Goal: Communication & Community: Participate in discussion

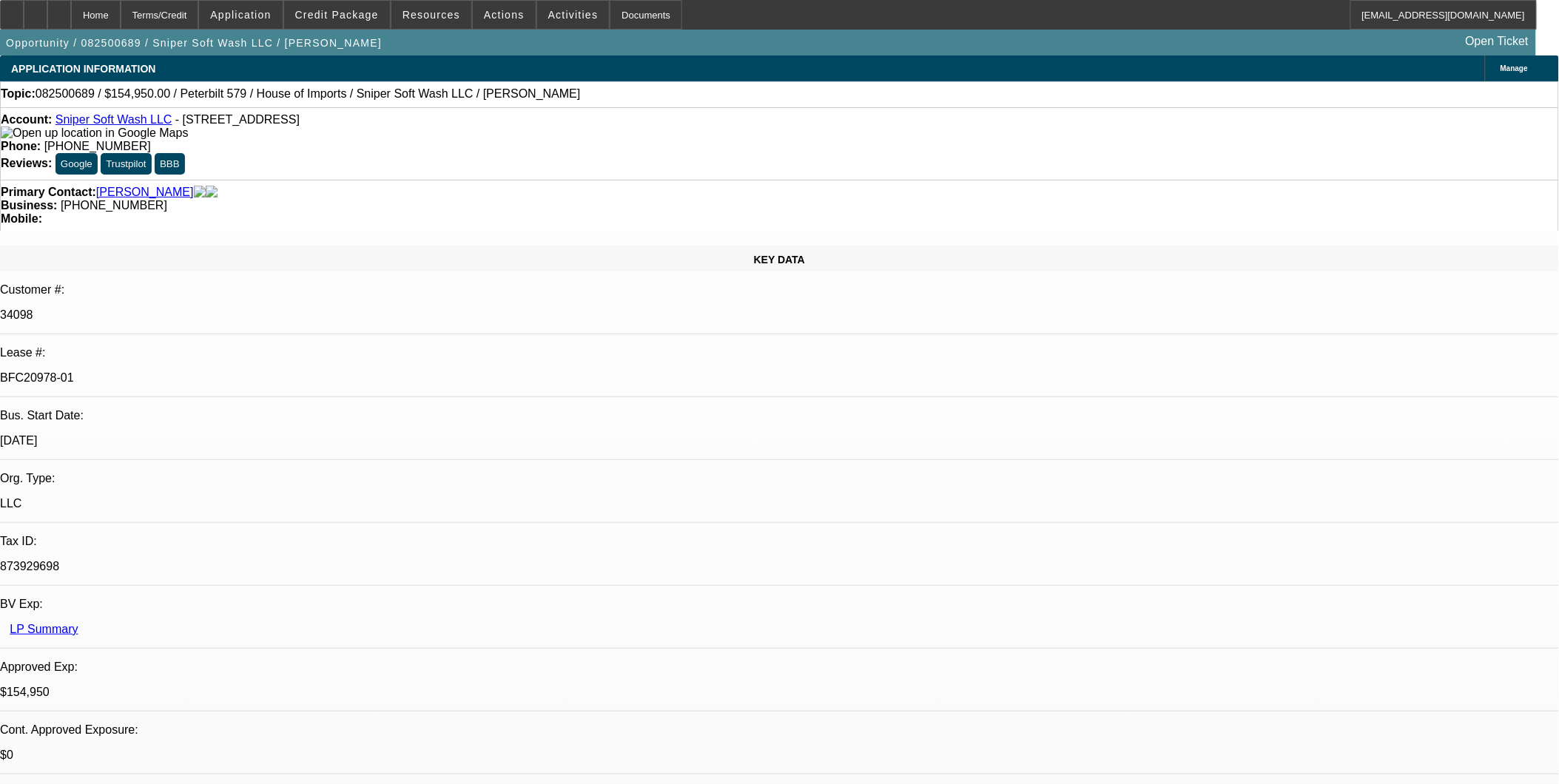
select select "0"
select select "2"
select select "0"
select select "2"
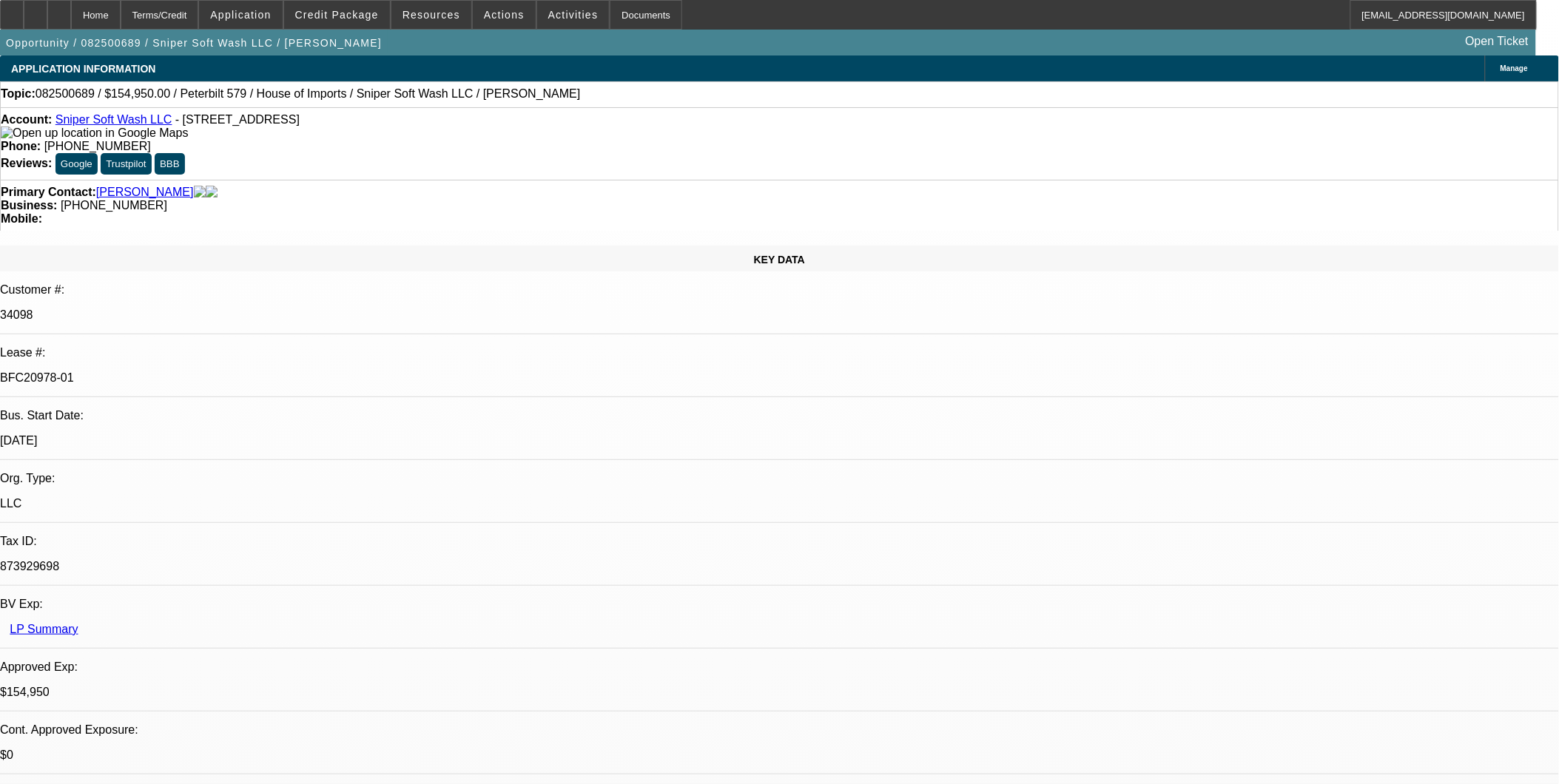
select select "0"
select select "2"
select select "0.1"
select select "0"
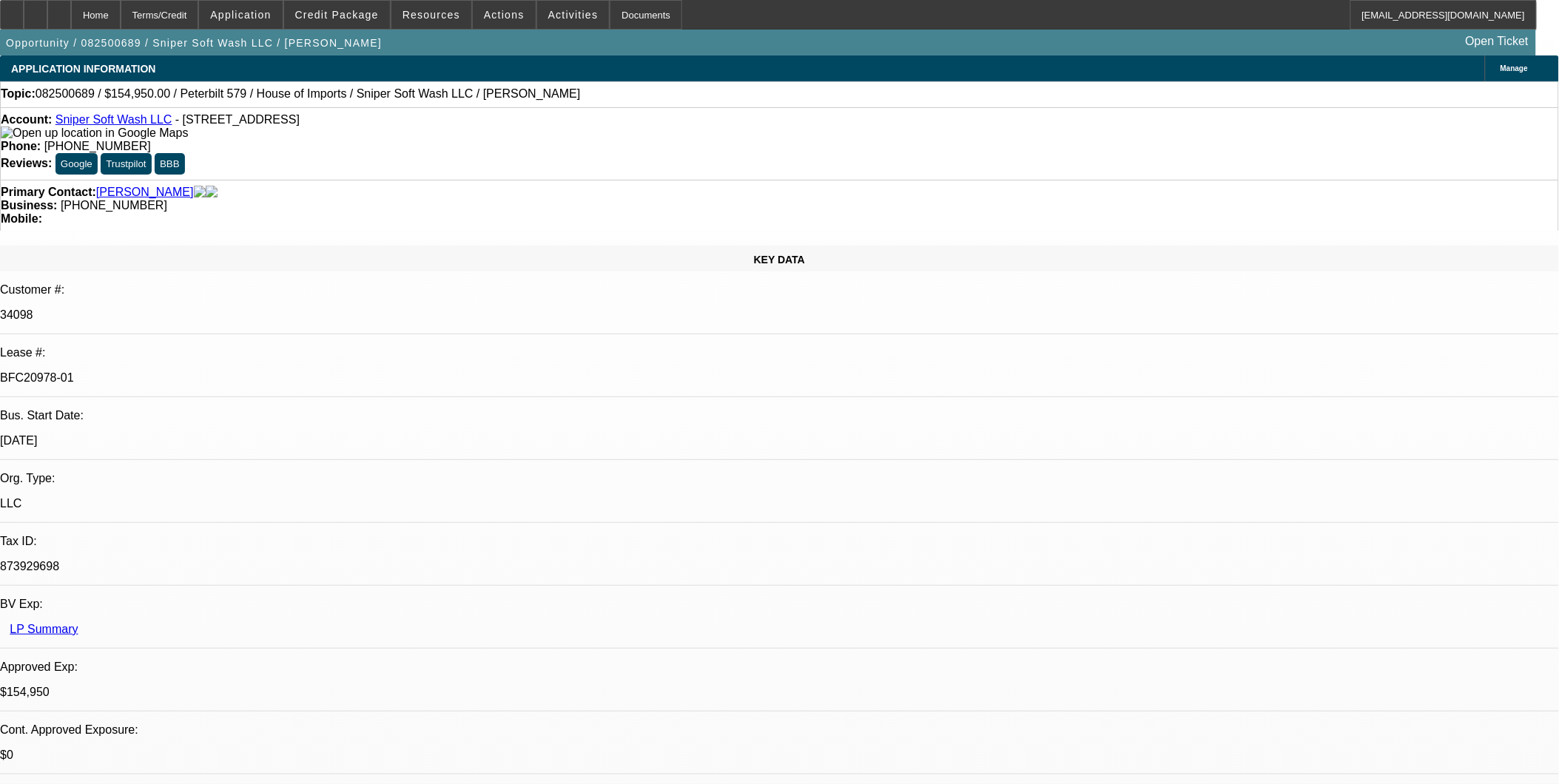
select select "2"
select select "0"
select select "1"
select select "2"
select select "6"
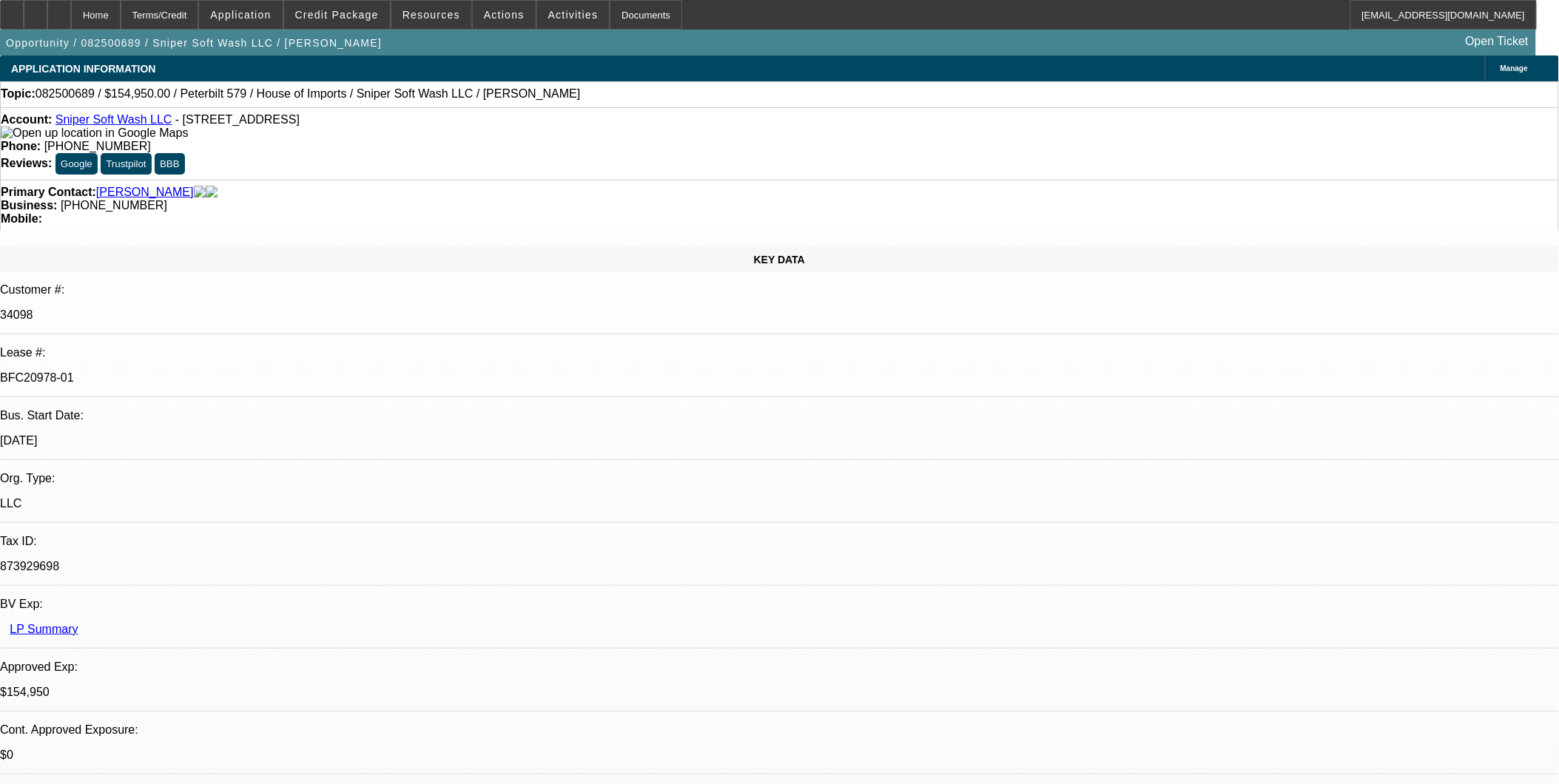
select select "1"
select select "2"
select select "6"
select select "1"
select select "2"
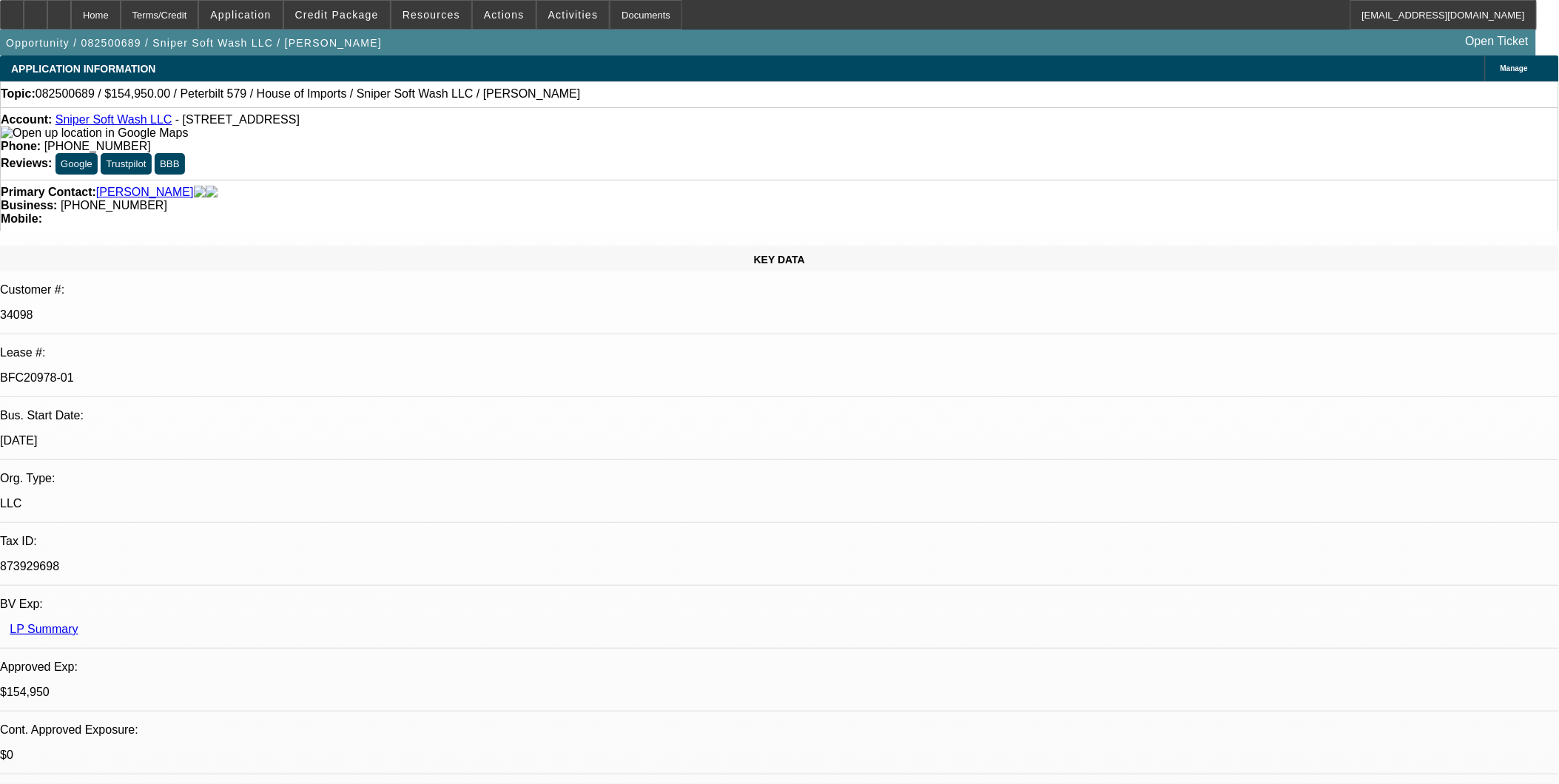
select select "4"
select select "1"
select select "2"
select select "6"
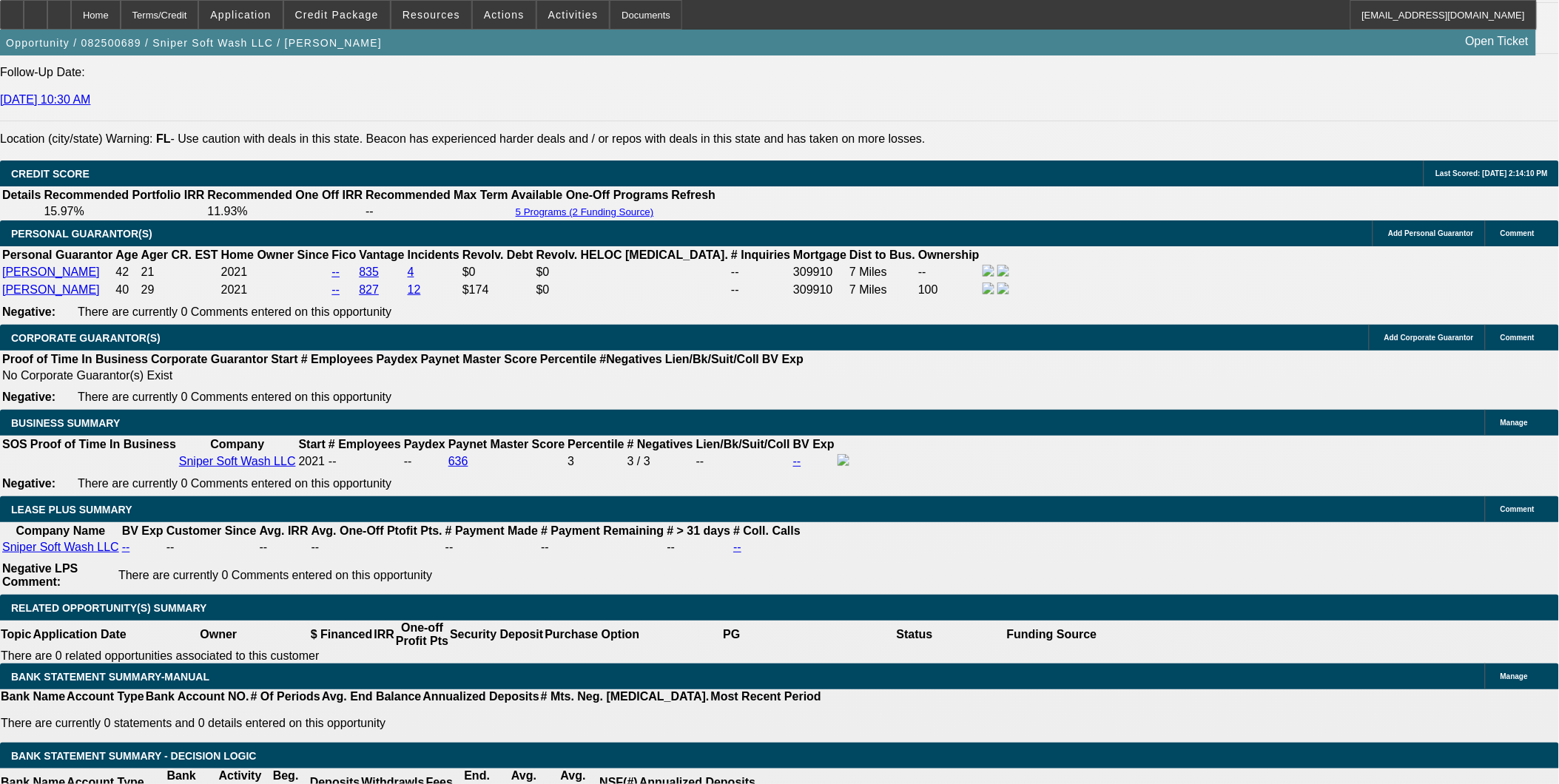
scroll to position [2302, 0]
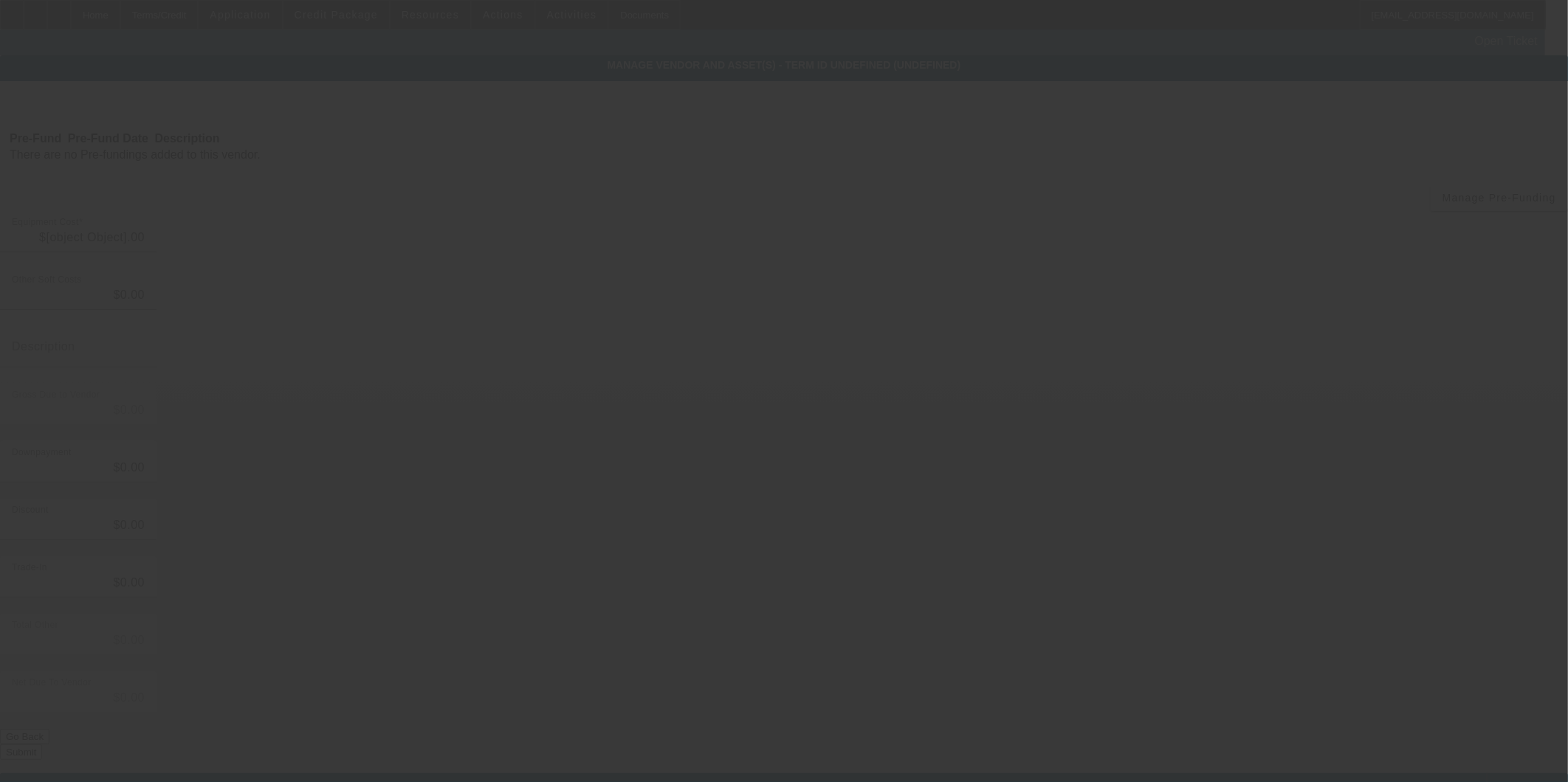
type input "$164,758.00"
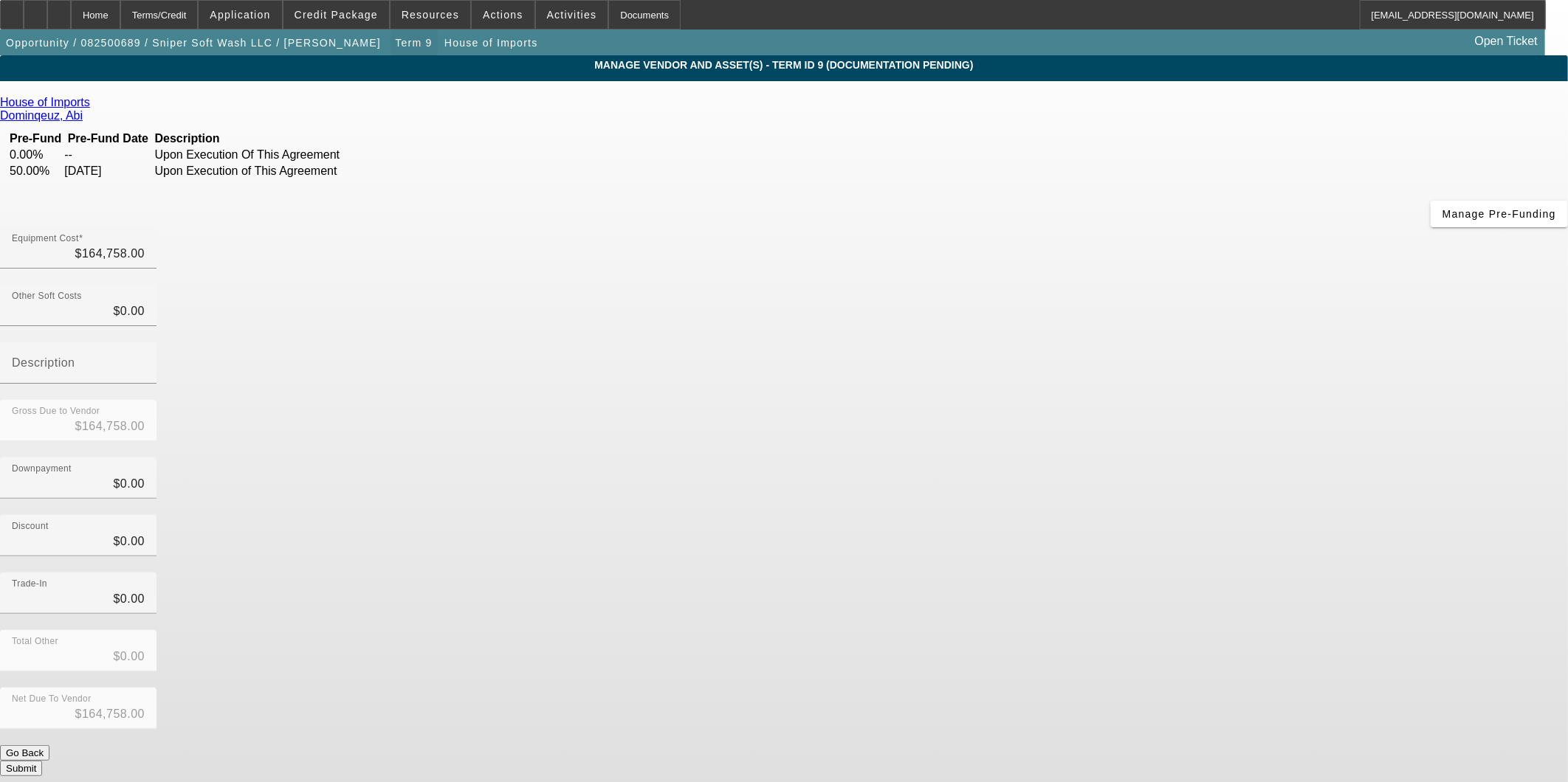
click at [390, 37] on span "button" at bounding box center [414, 43] width 47 height 36
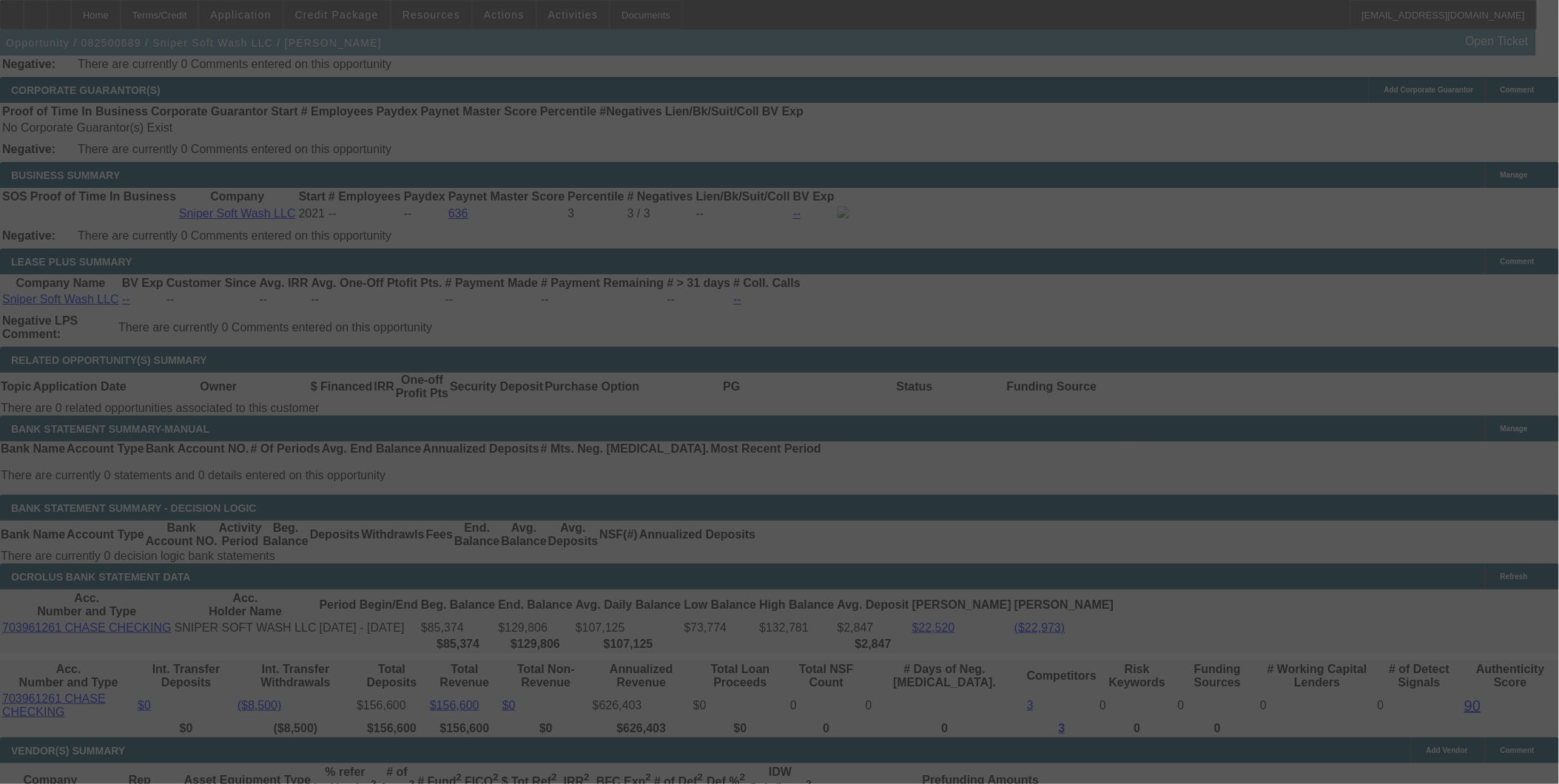
scroll to position [2258, 0]
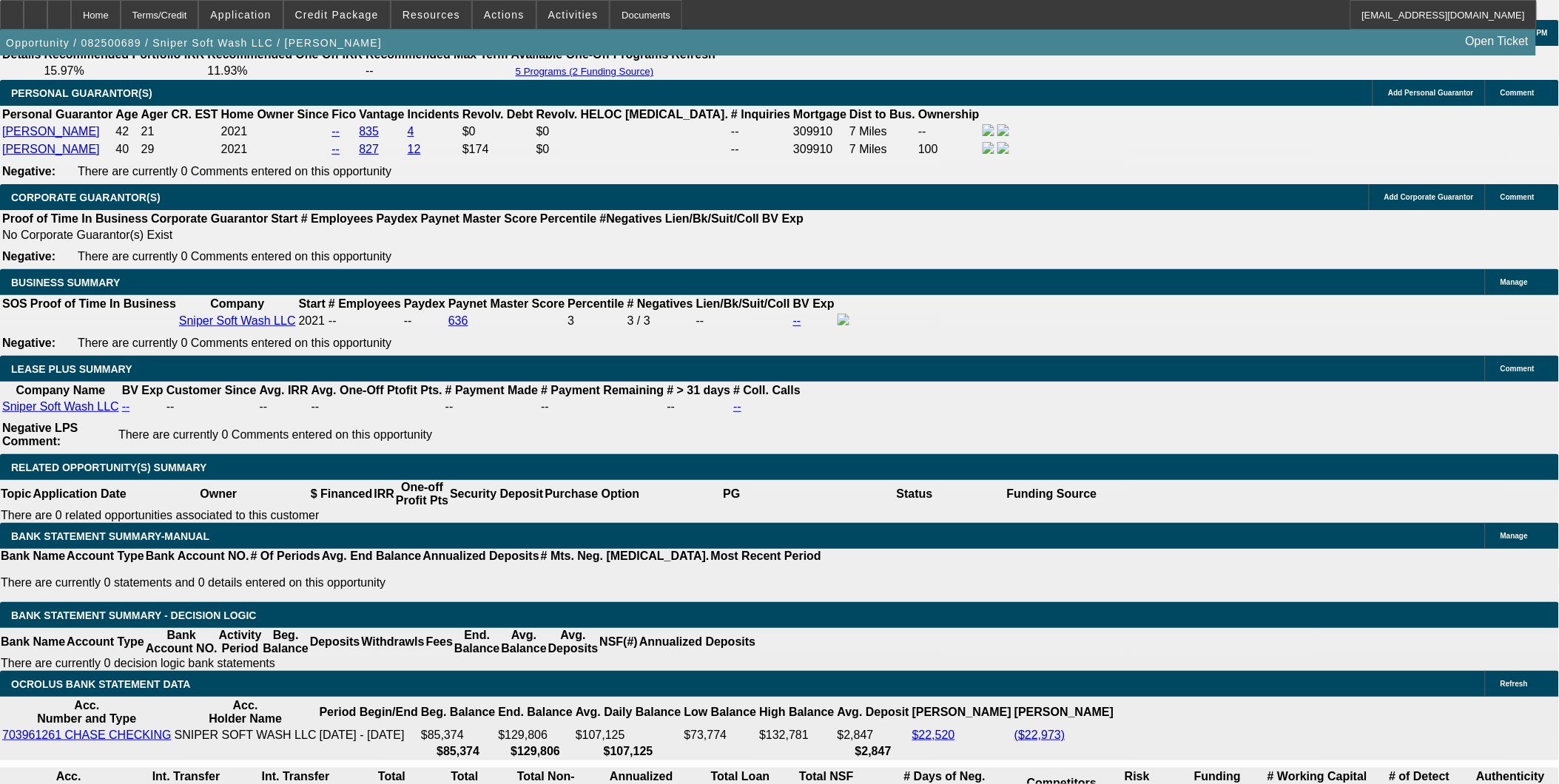
select select "0"
select select "2"
select select "0"
select select "6"
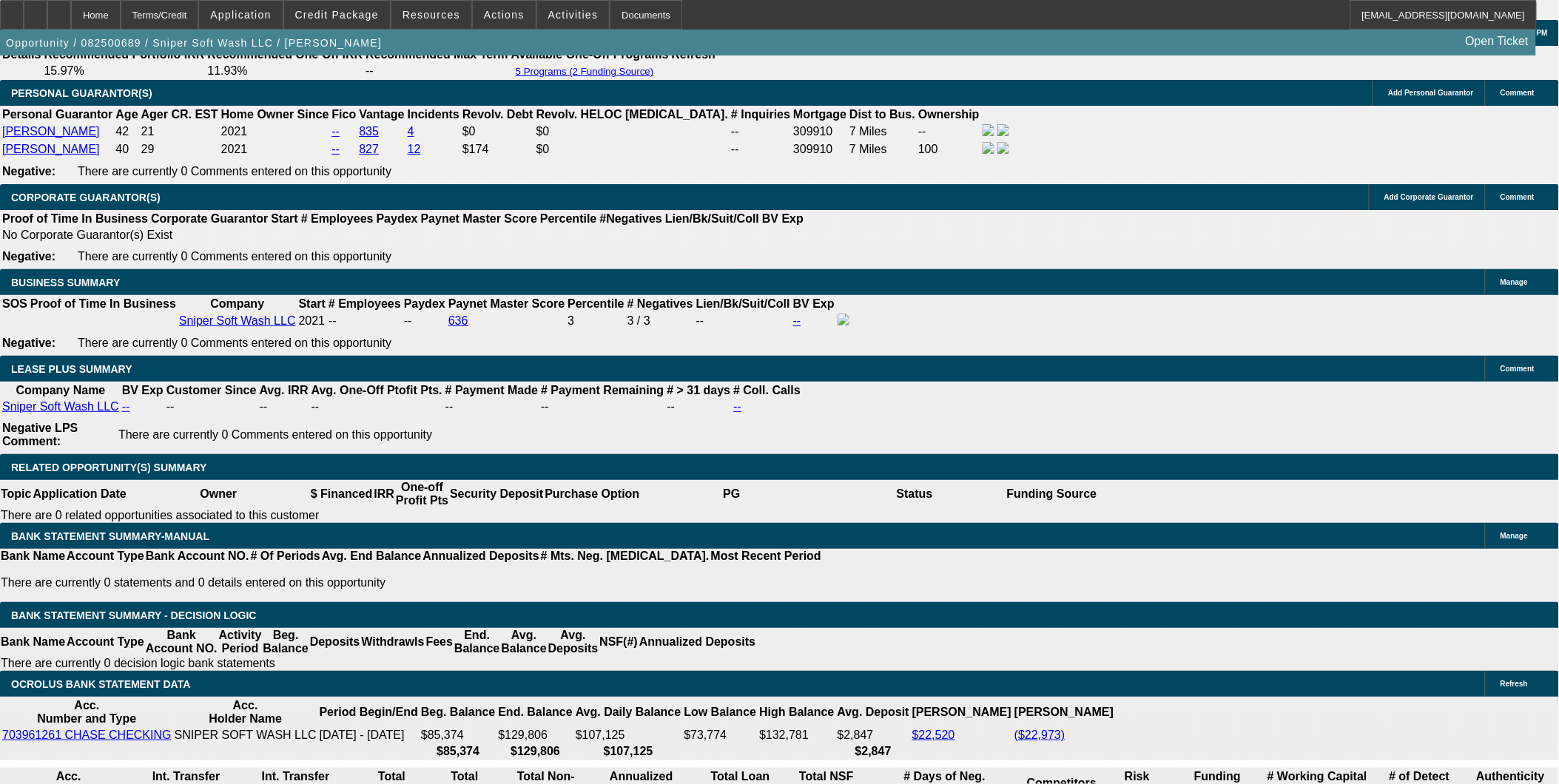
select select "0"
select select "2"
select select "0"
select select "6"
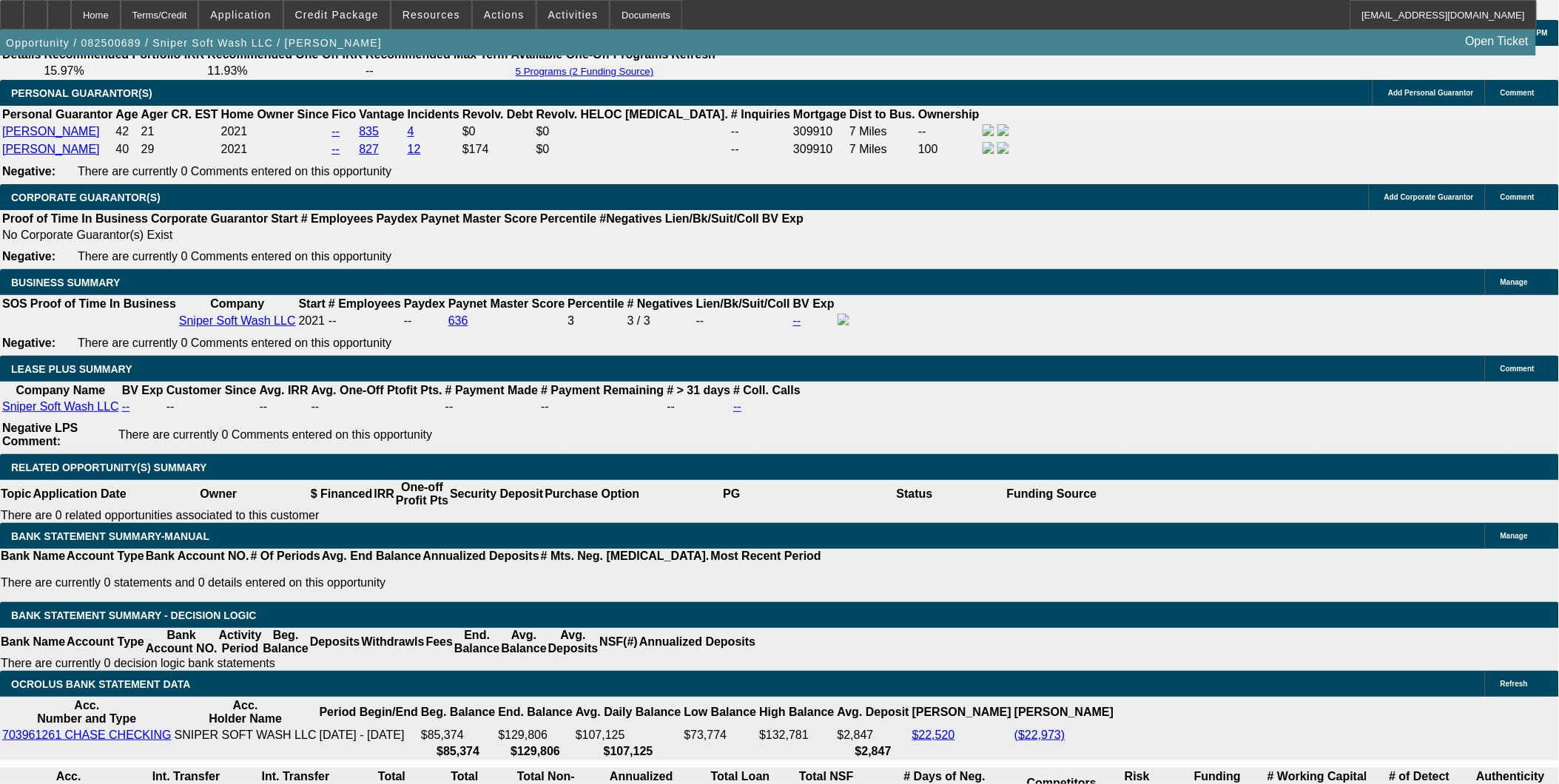
select select "0"
select select "2"
select select "0.1"
select select "4"
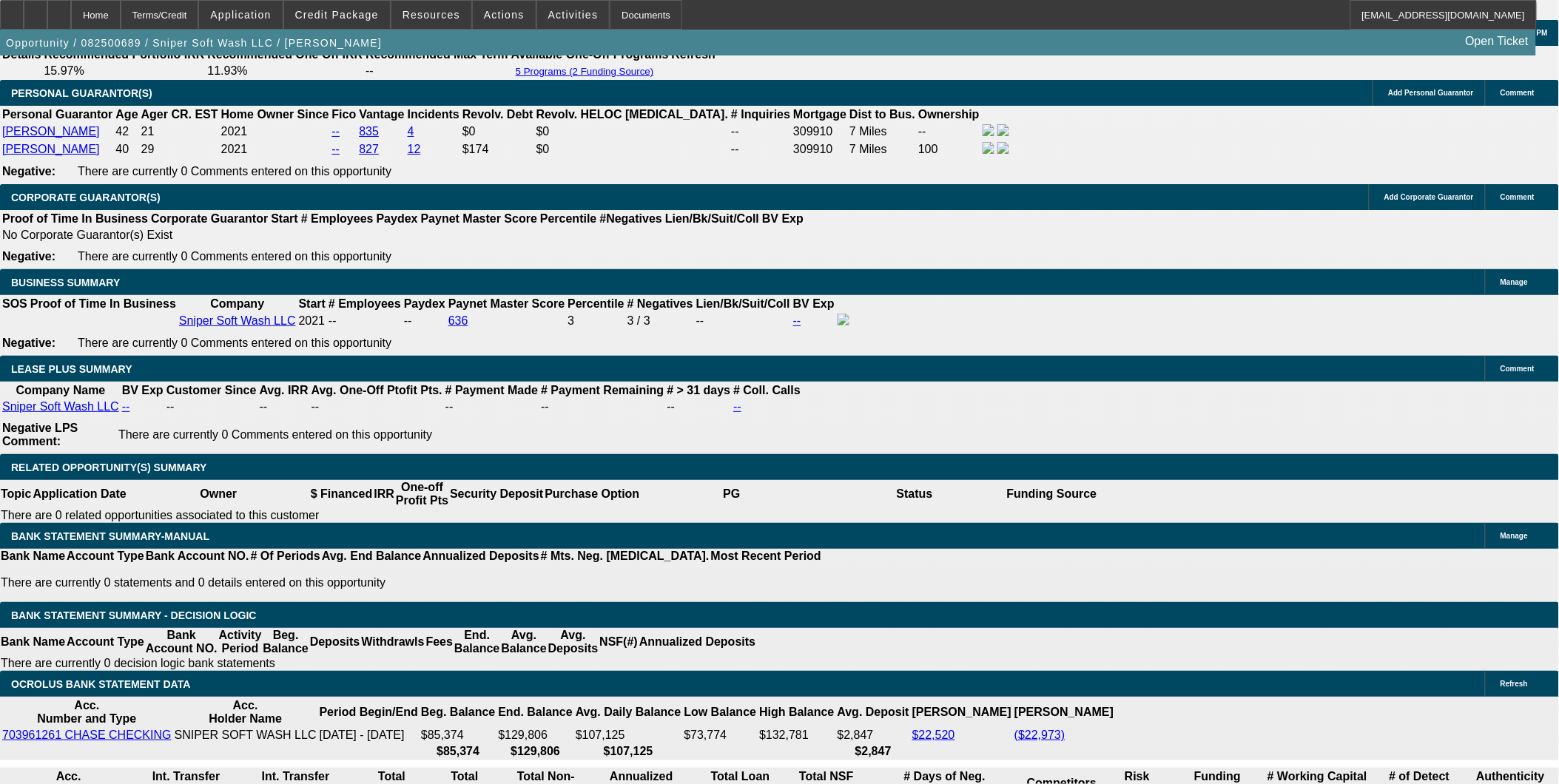
select select "0"
select select "2"
select select "0"
select select "6"
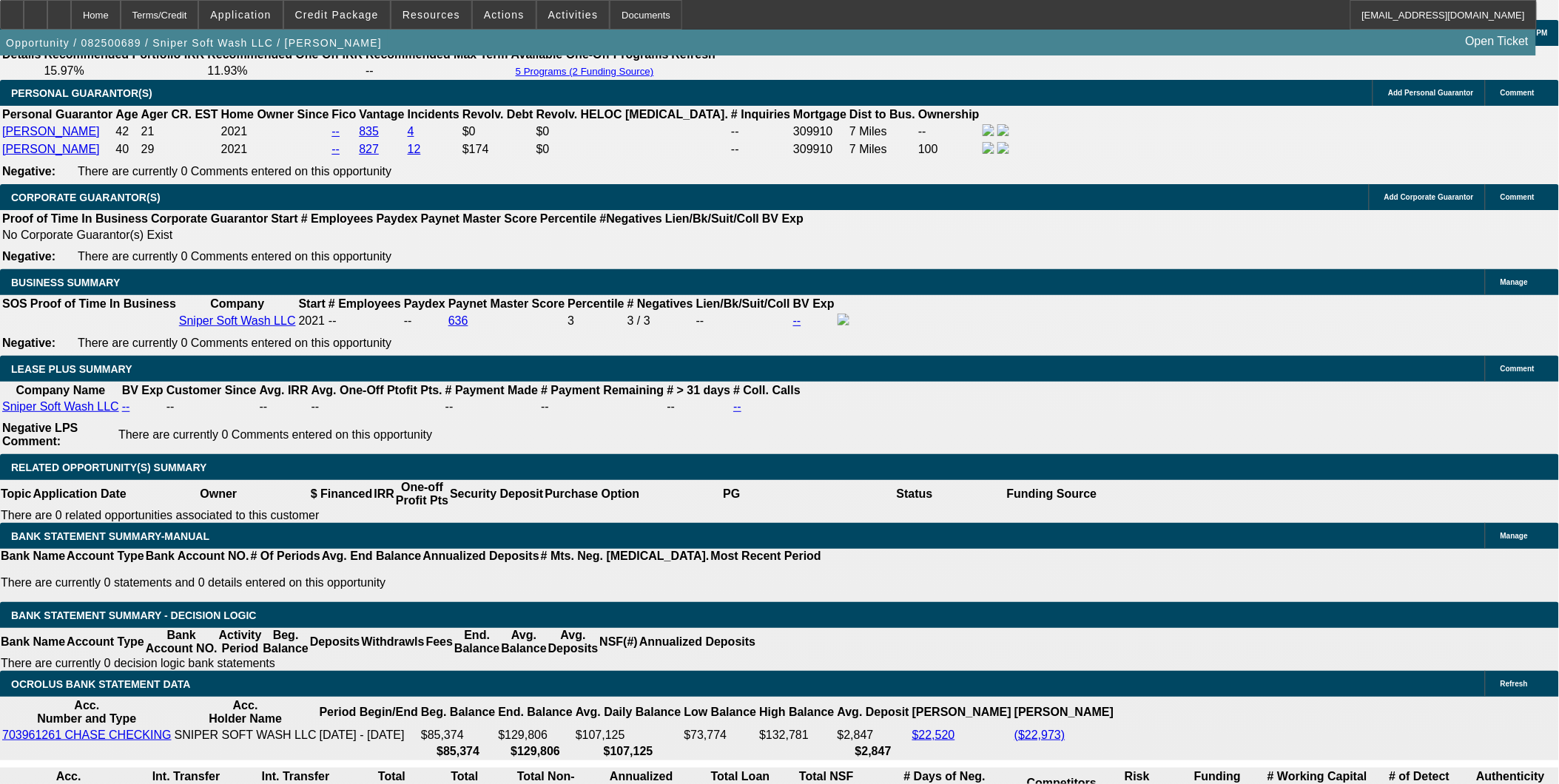
scroll to position [2340, 0]
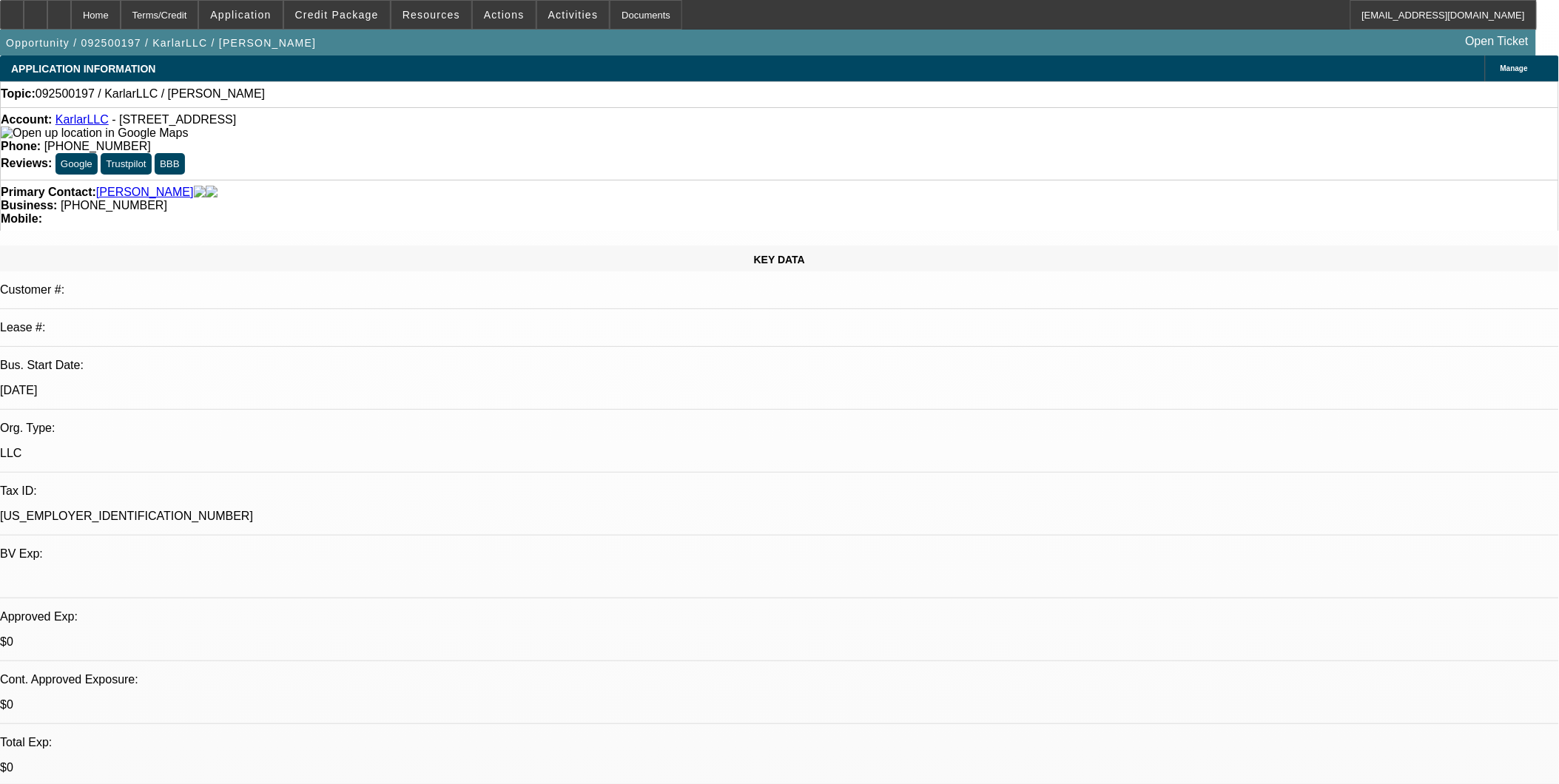
select select "0"
select select "2"
select select "0.1"
select select "1"
select select "2"
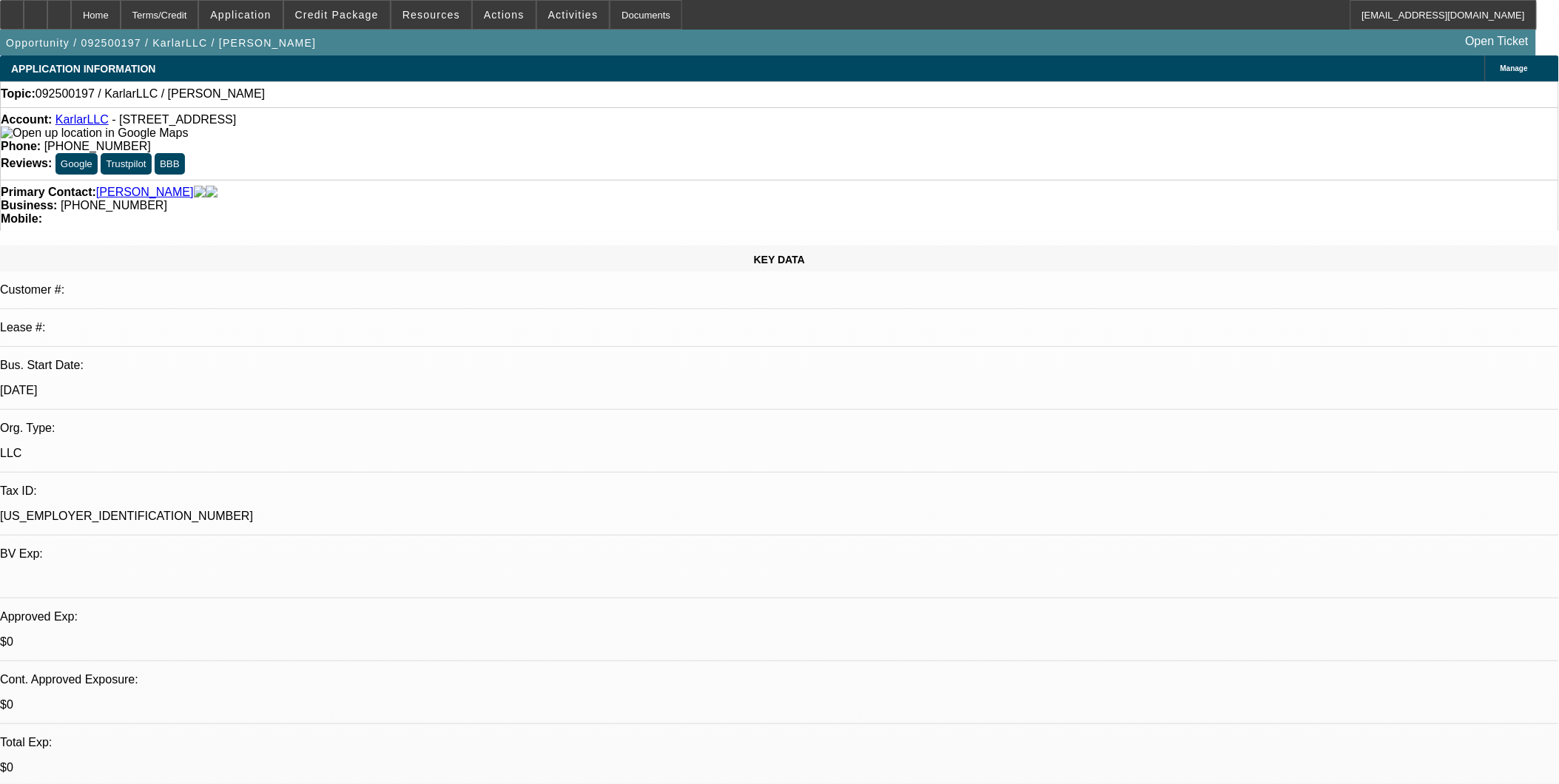
select select "4"
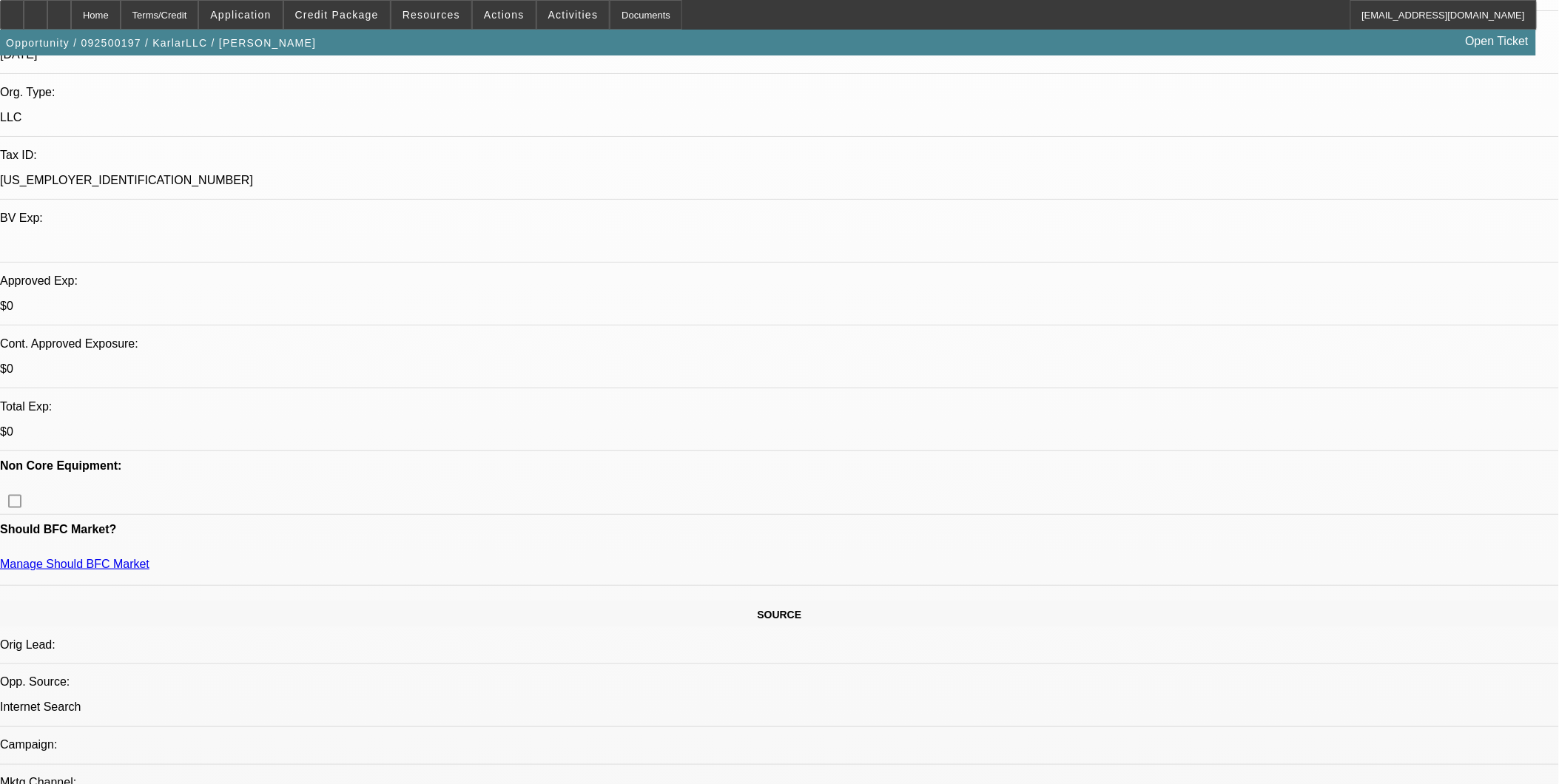
scroll to position [328, 0]
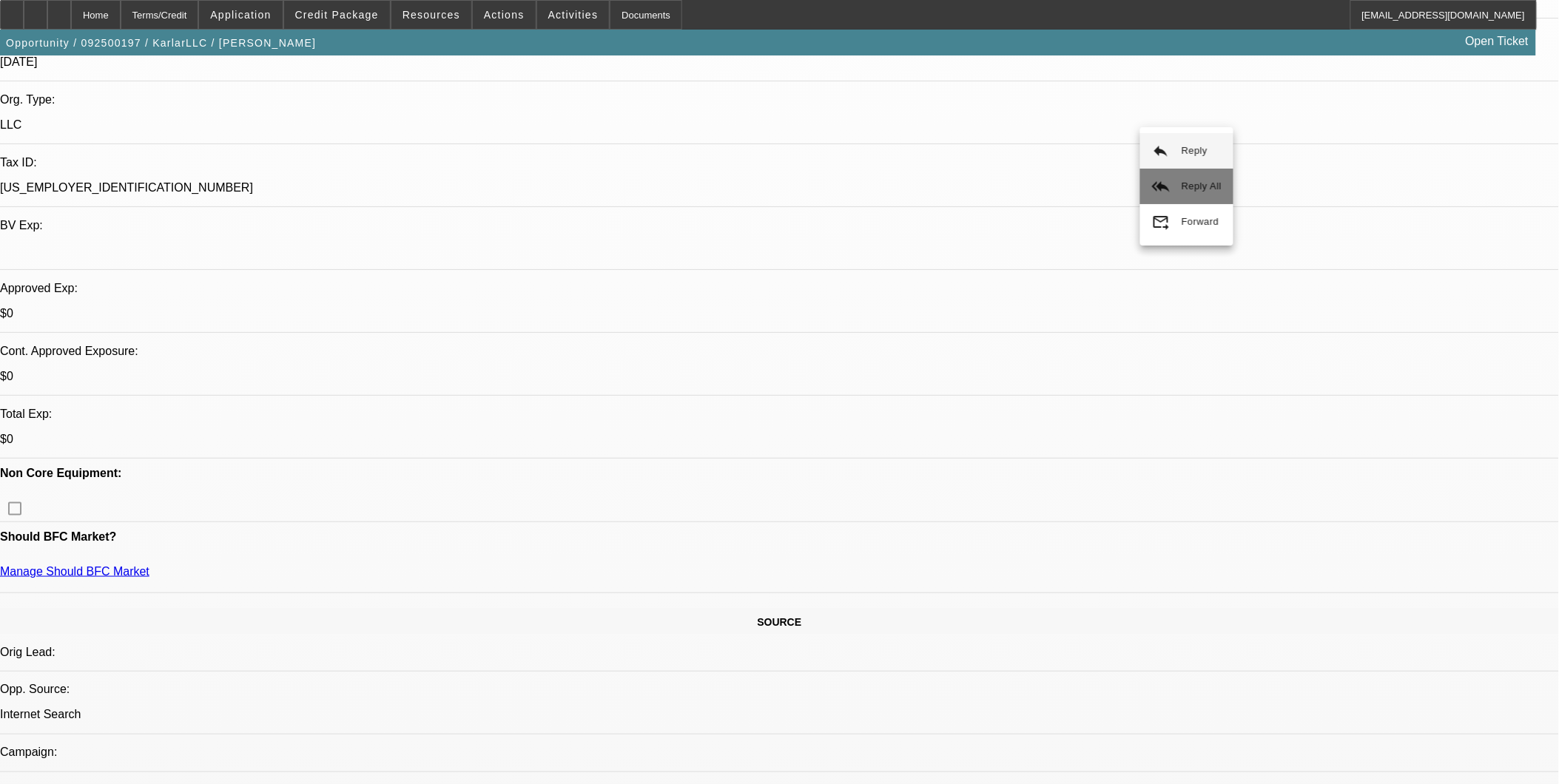
click at [1173, 175] on button "reply_all Reply All" at bounding box center [1187, 187] width 93 height 36
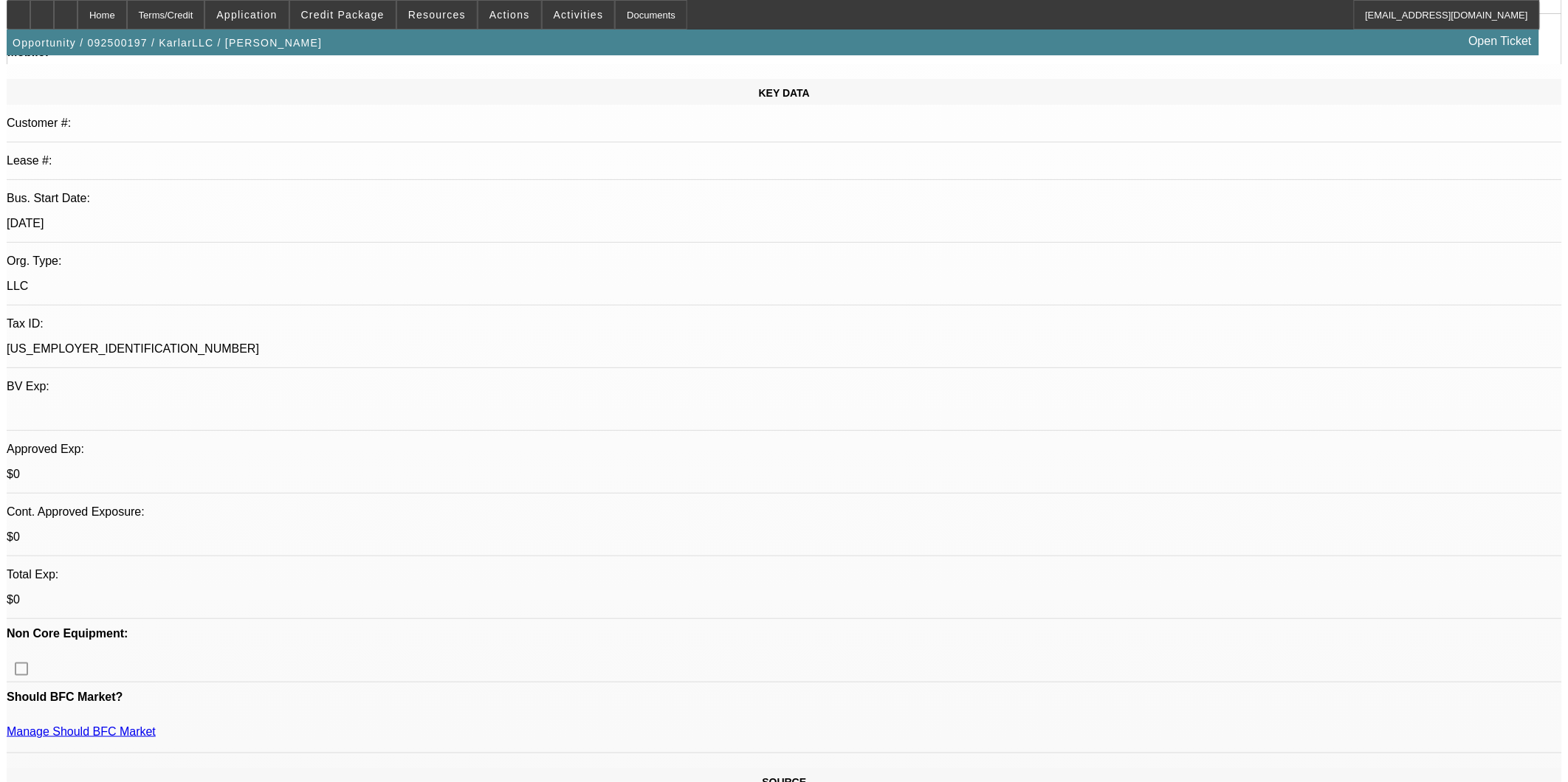
scroll to position [0, 0]
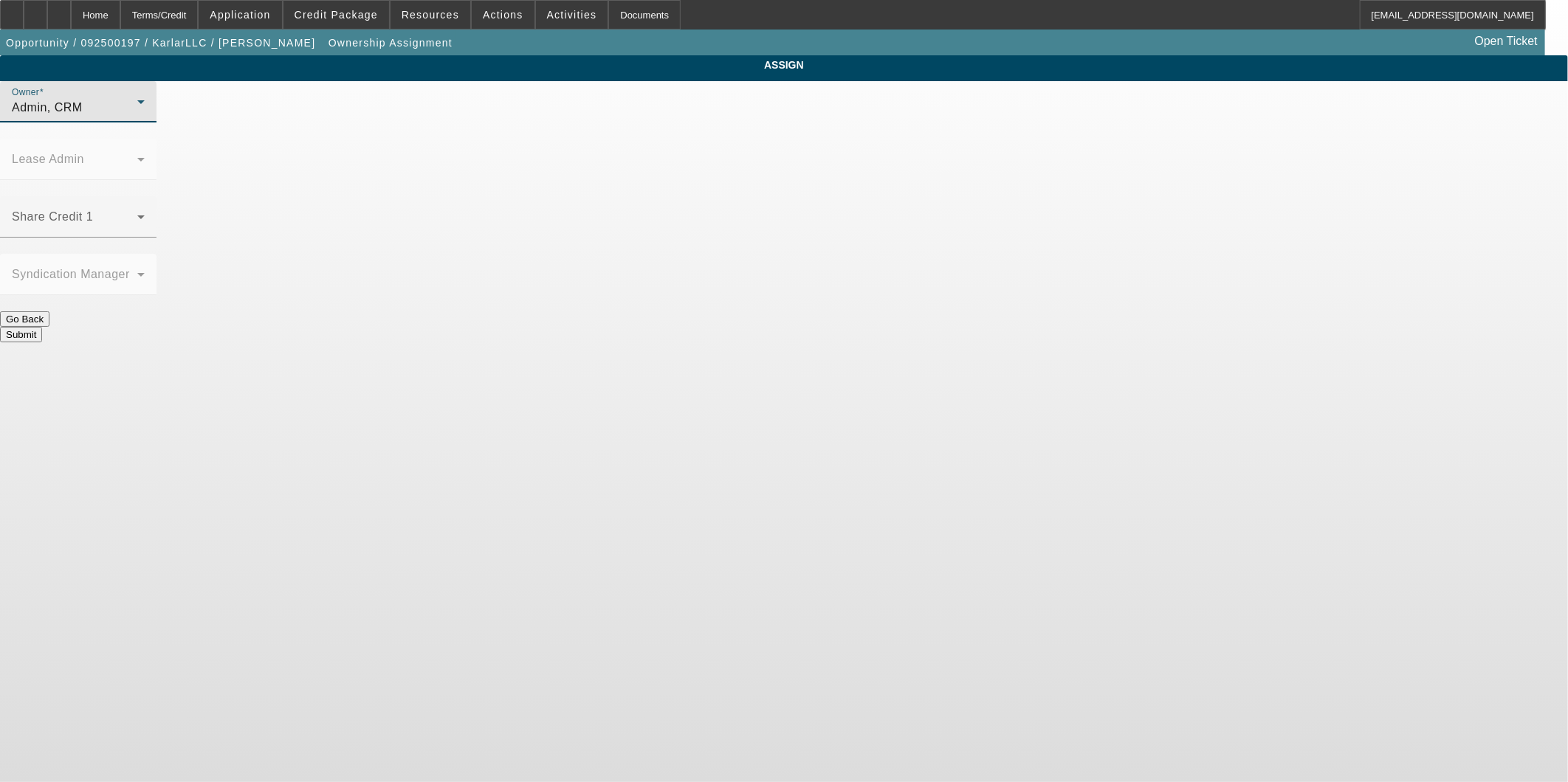
click at [137, 116] on div "Admin, CRM" at bounding box center [74, 107] width 126 height 18
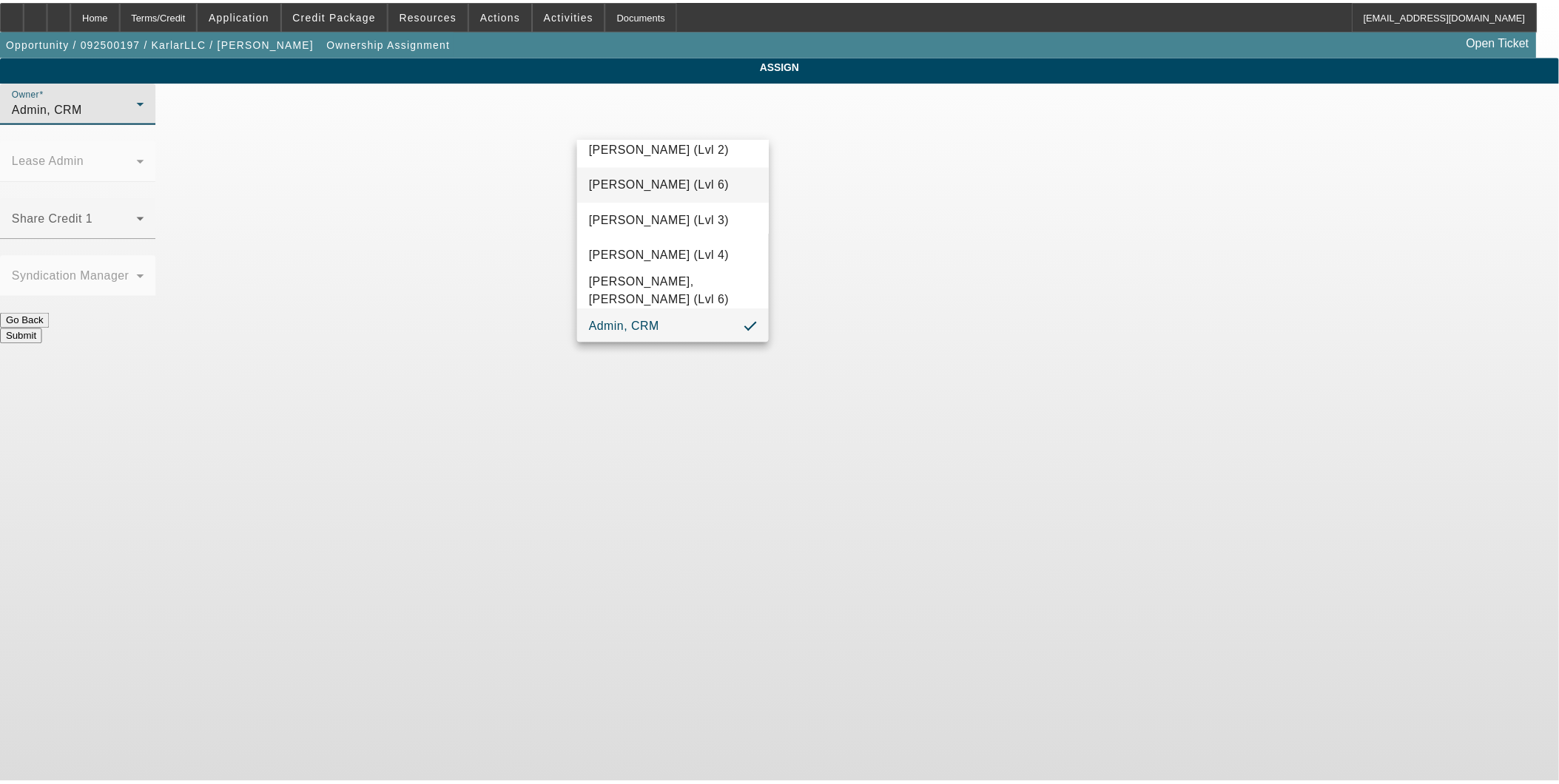
scroll to position [787, 0]
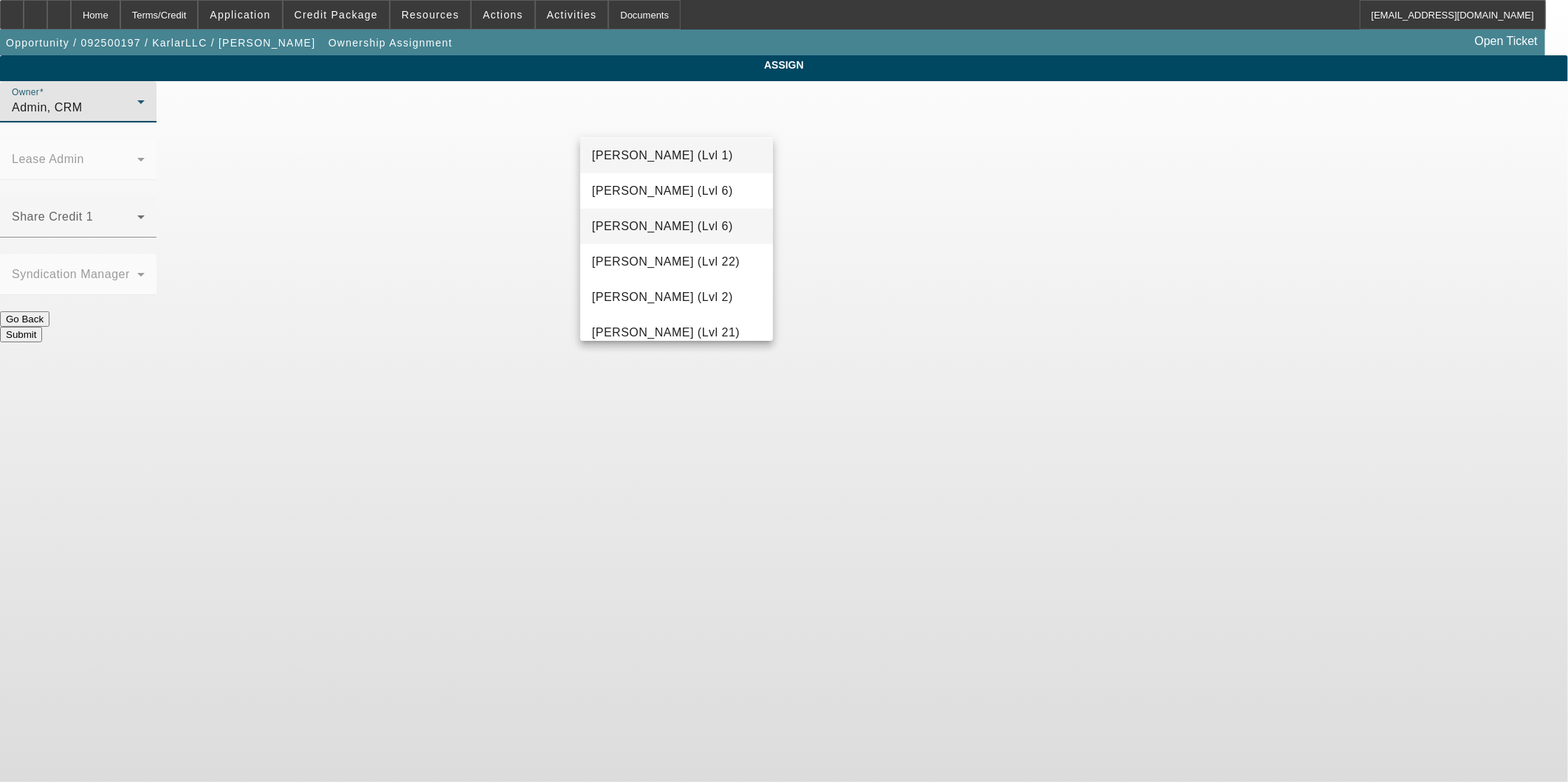
click at [667, 218] on span "Hendrix, Miles (Lvl 6)" at bounding box center [663, 227] width 141 height 18
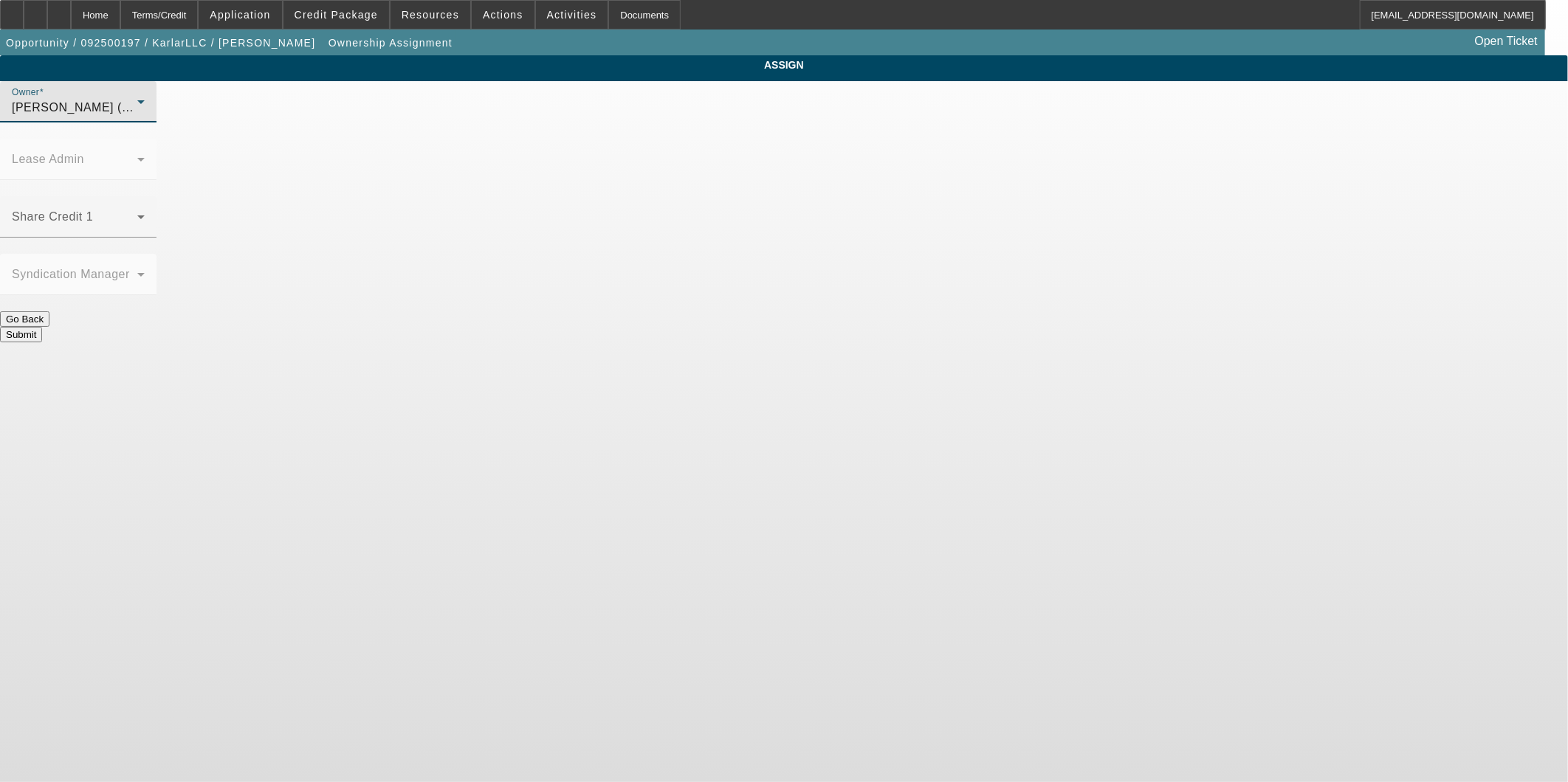
click at [42, 327] on button "Submit" at bounding box center [21, 334] width 42 height 16
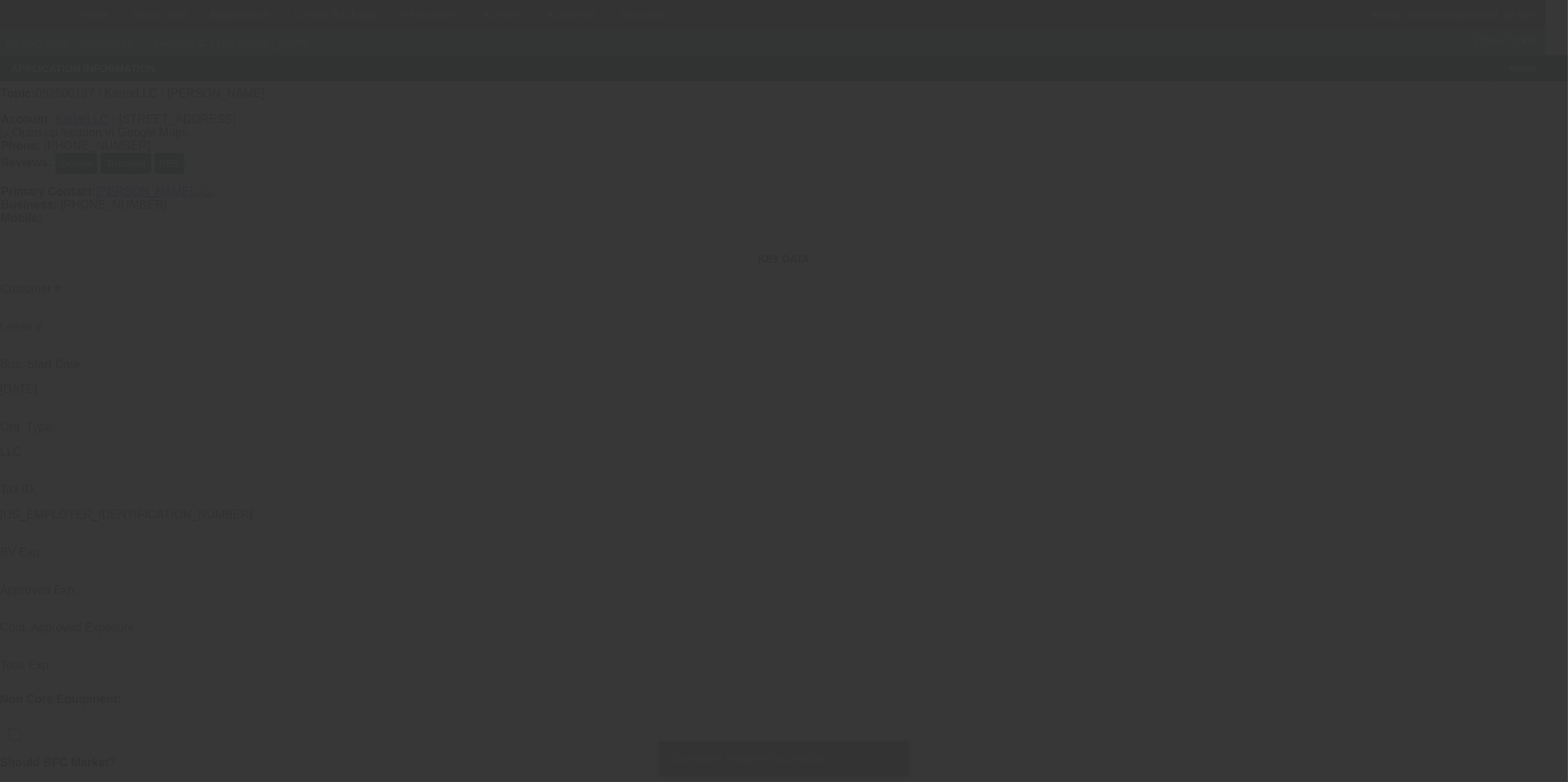
select select "0"
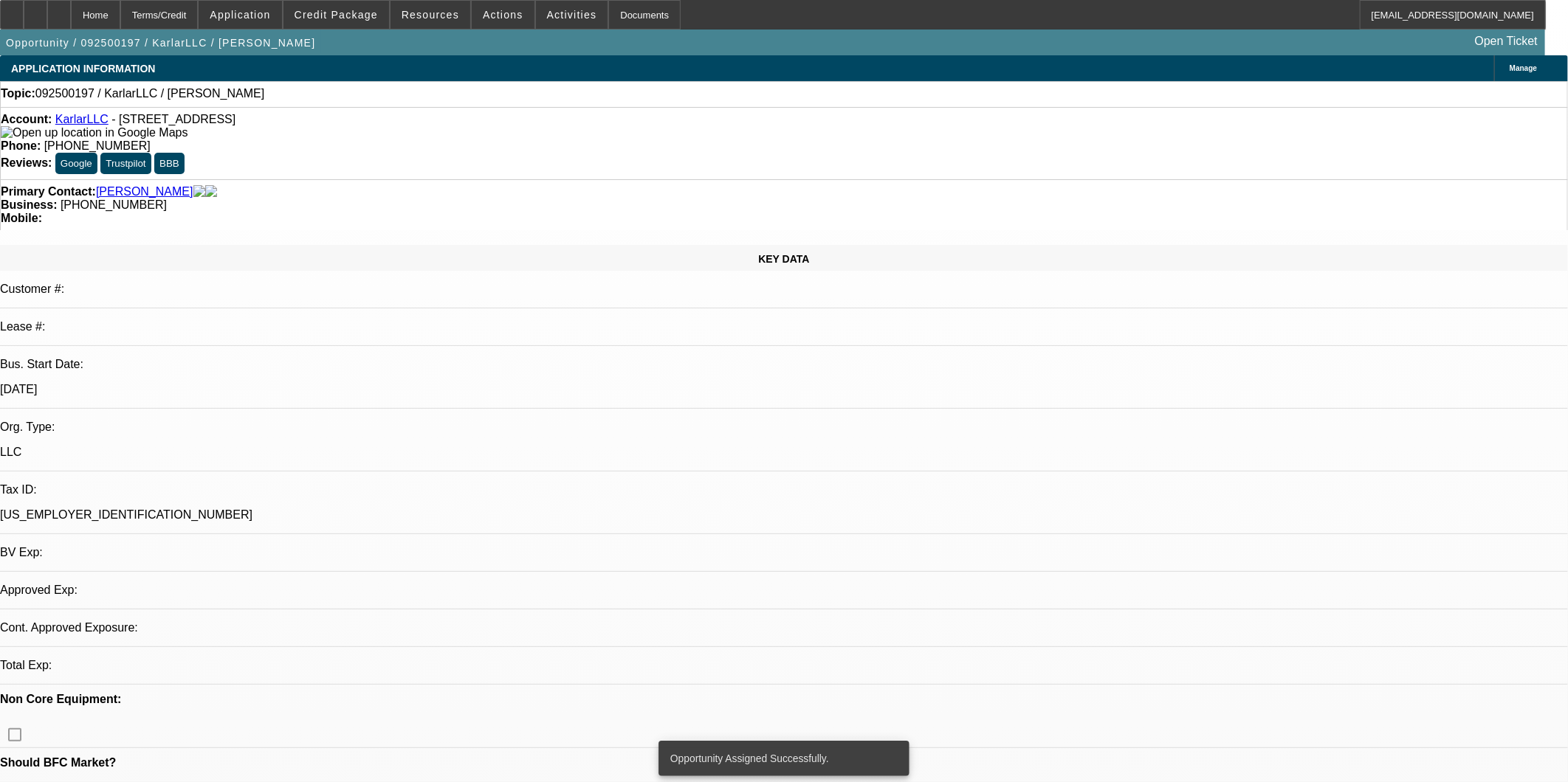
select select "2"
select select "0.1"
select select "4"
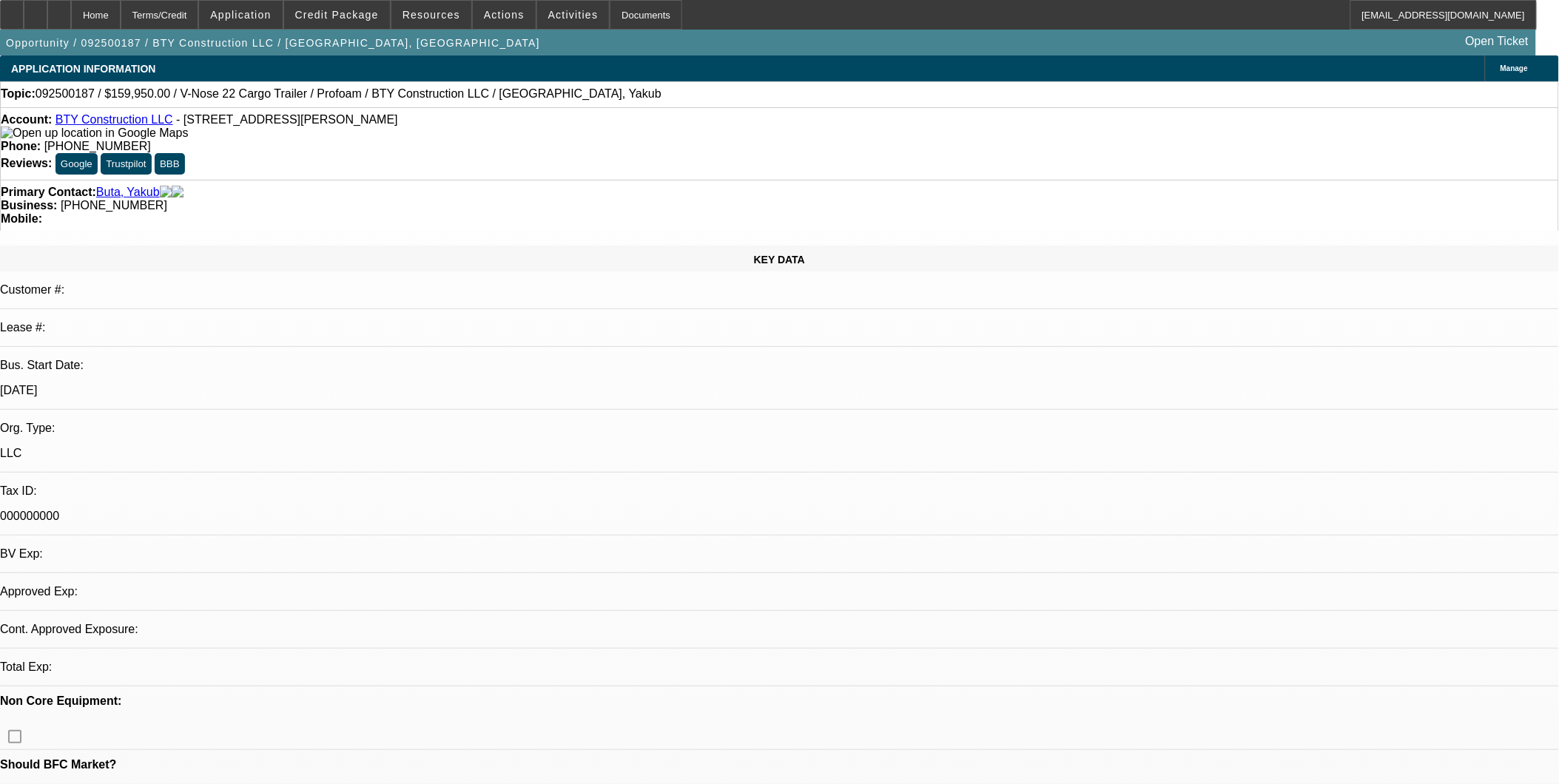
select select "0"
select select "2"
select select "0.1"
select select "4"
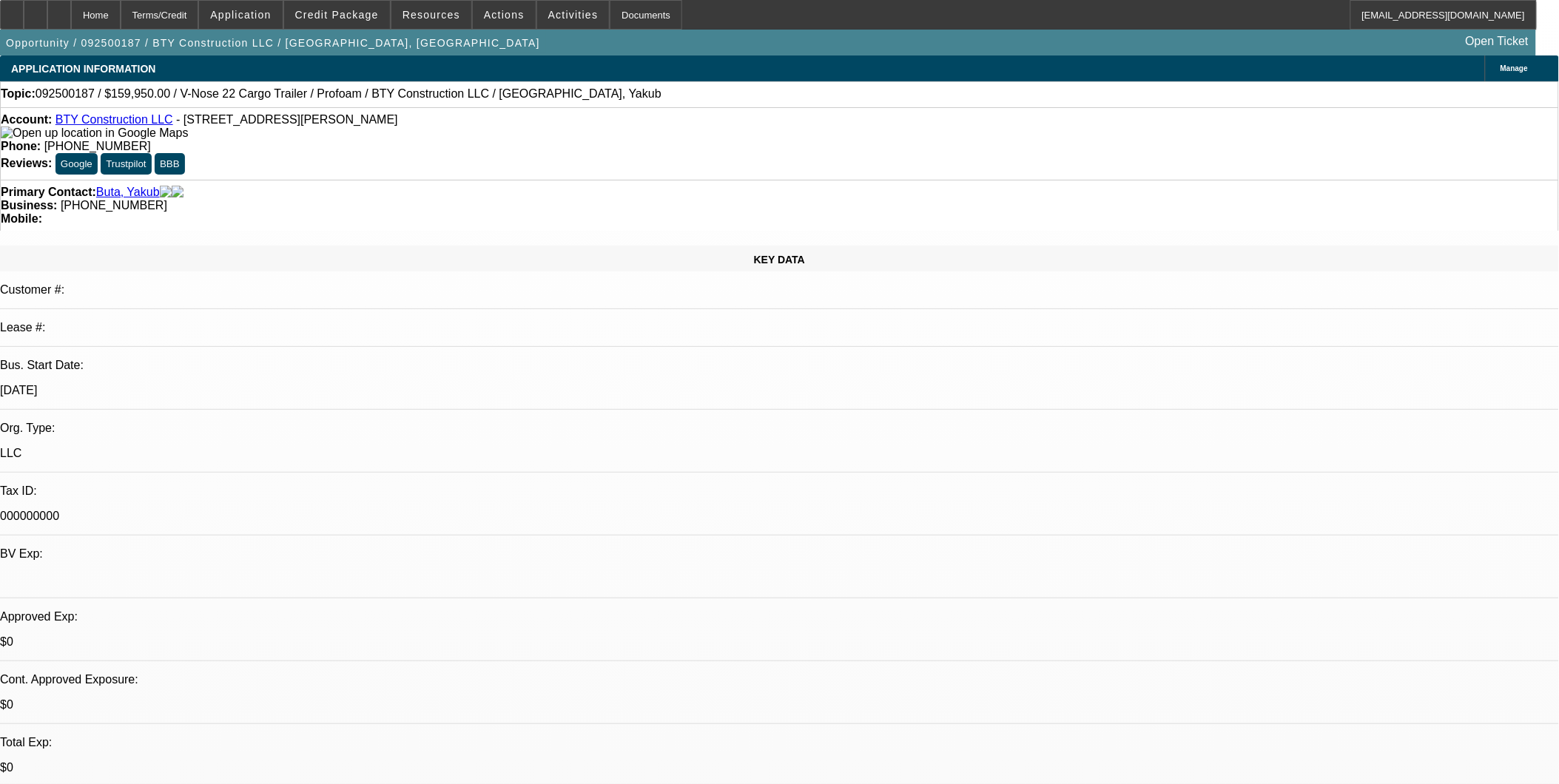
radio input "true"
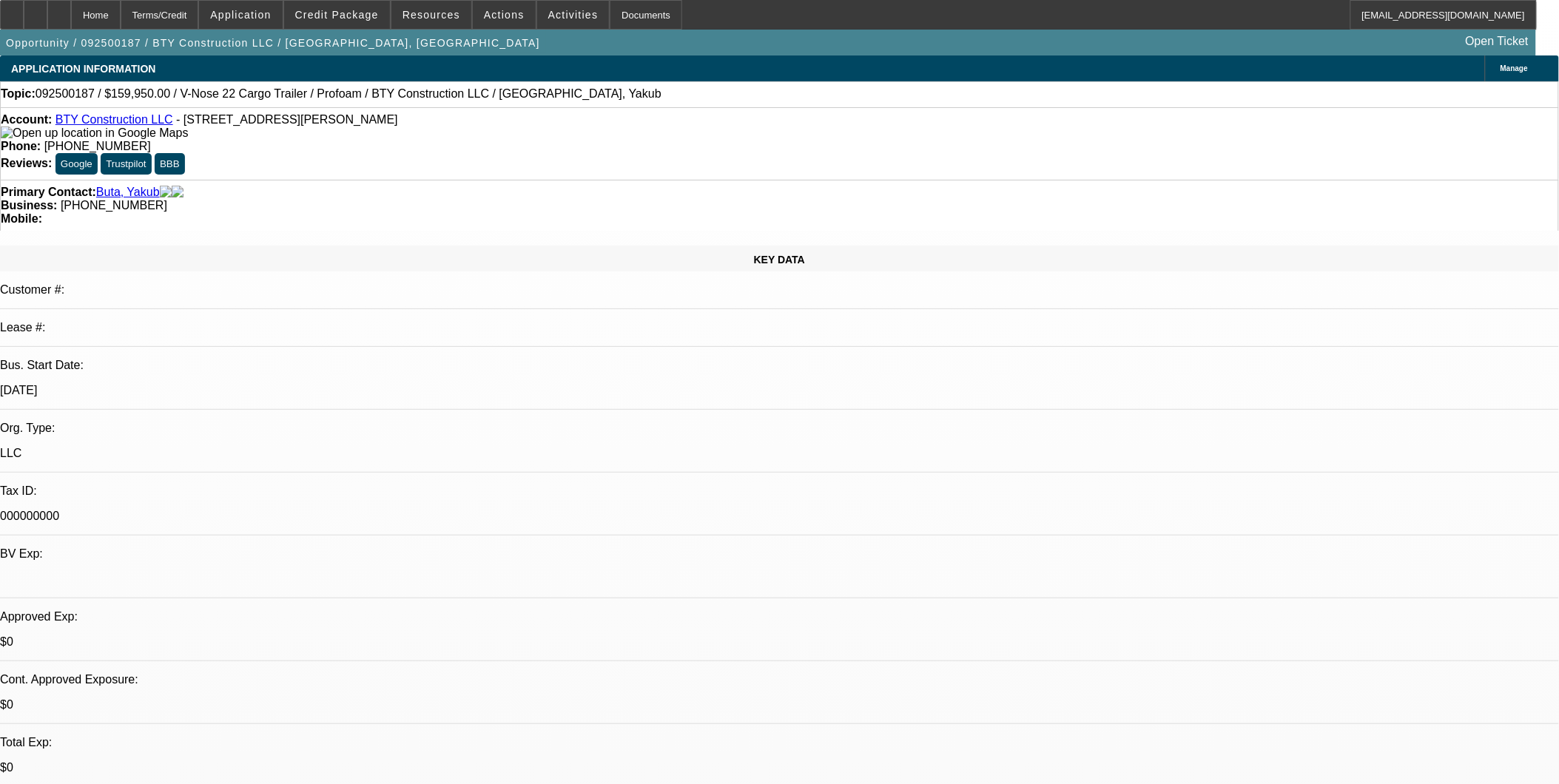
type textarea "SU with unfamiliar collateral and littered with soft costs. Just not a fit for …"
radio input "true"
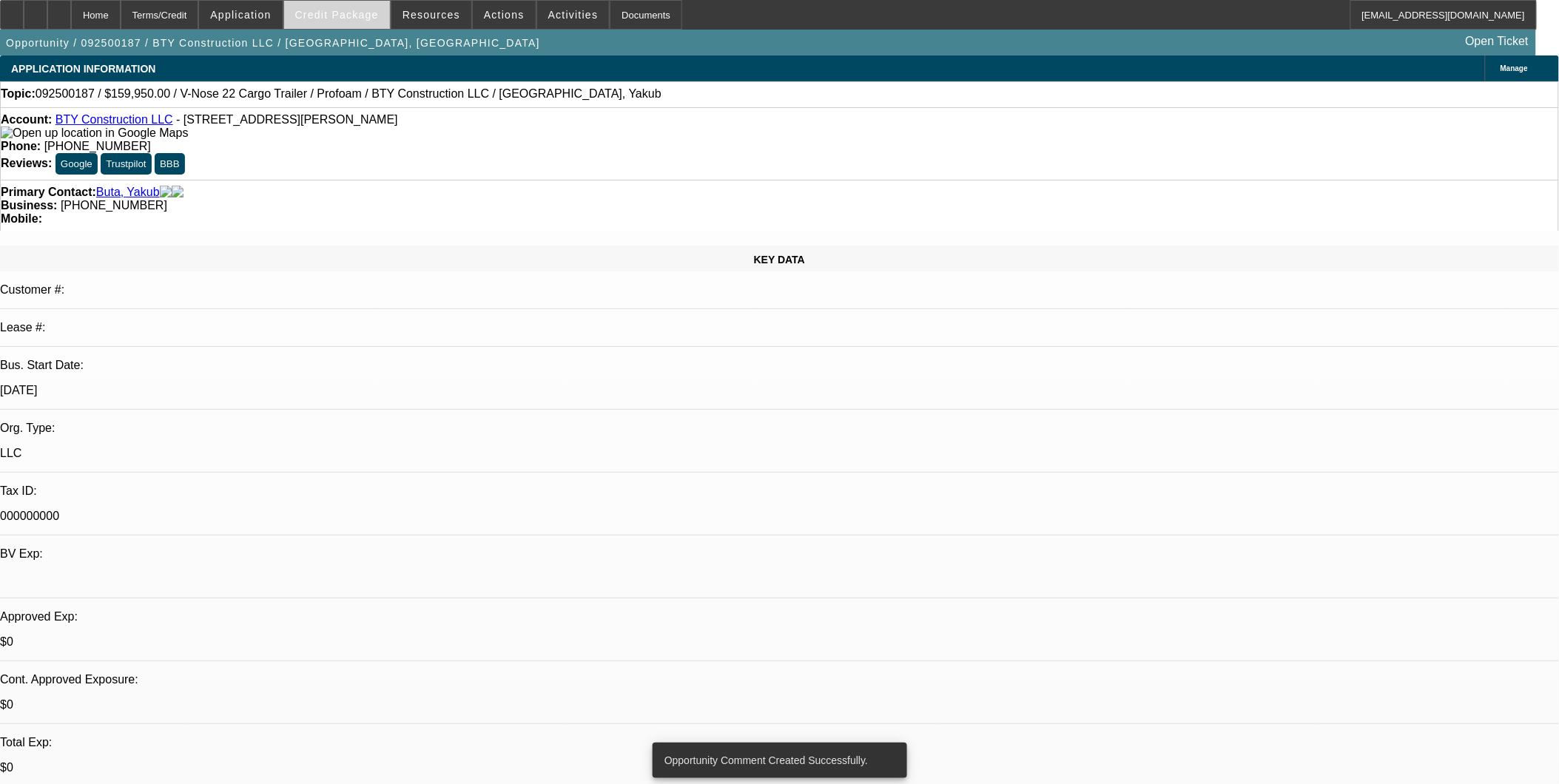
click at [373, 18] on span "Credit Package" at bounding box center [337, 14] width 83 height 12
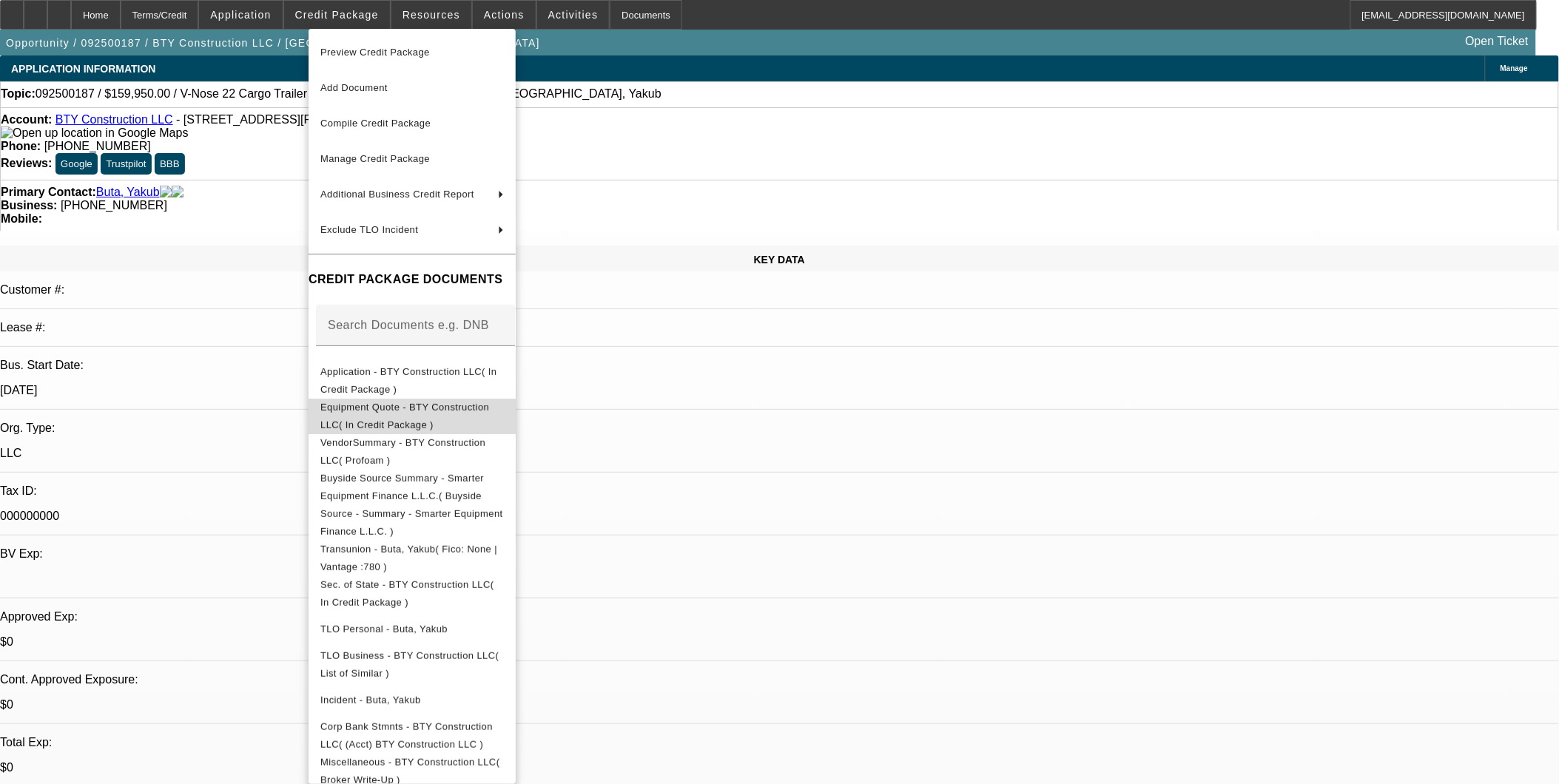
click at [468, 398] on button "Equipment Quote - BTY Construction LLC( In Credit Package )" at bounding box center [412, 416] width 207 height 36
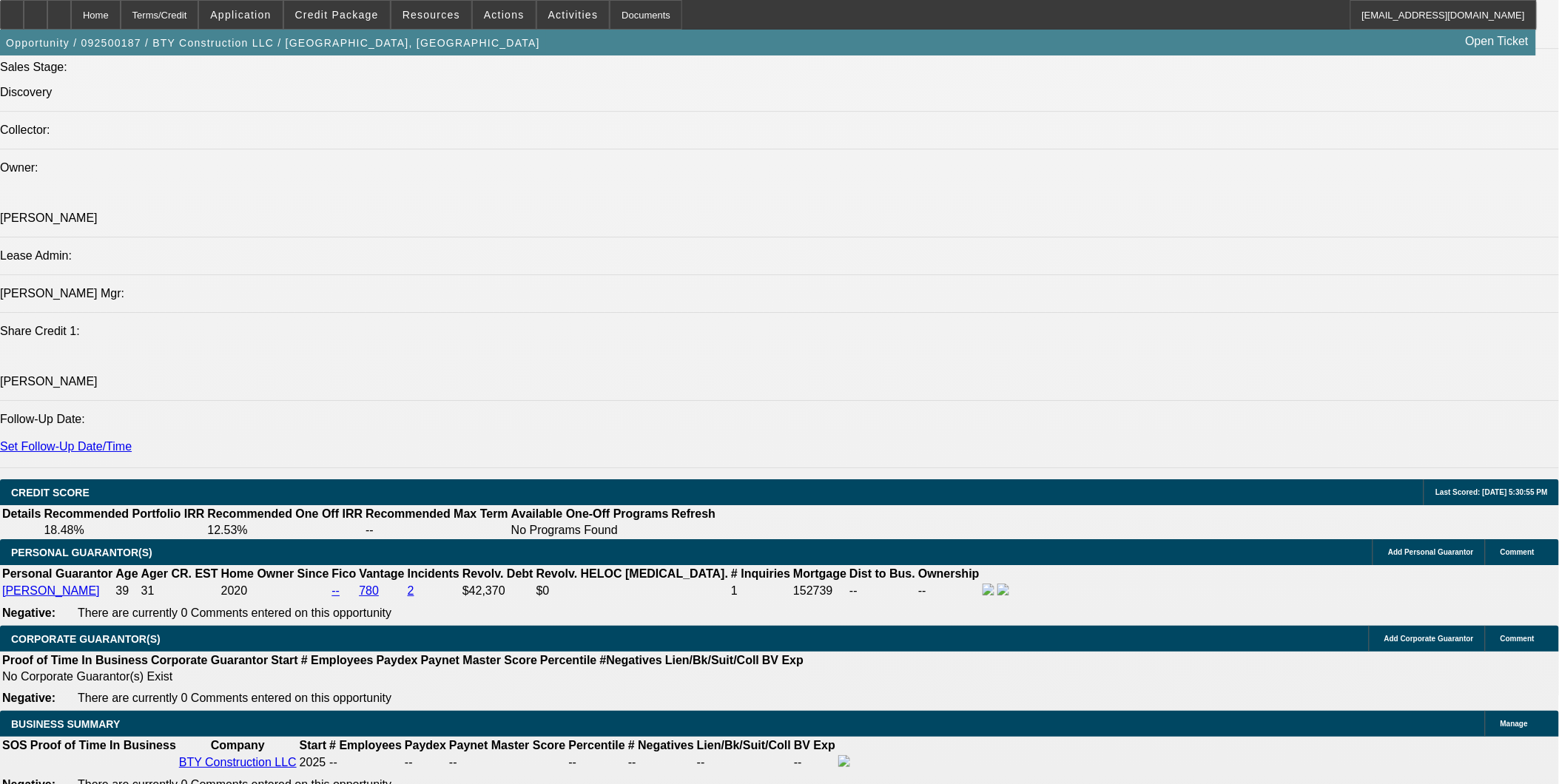
scroll to position [1808, 0]
